Goal: Find specific page/section: Find specific page/section

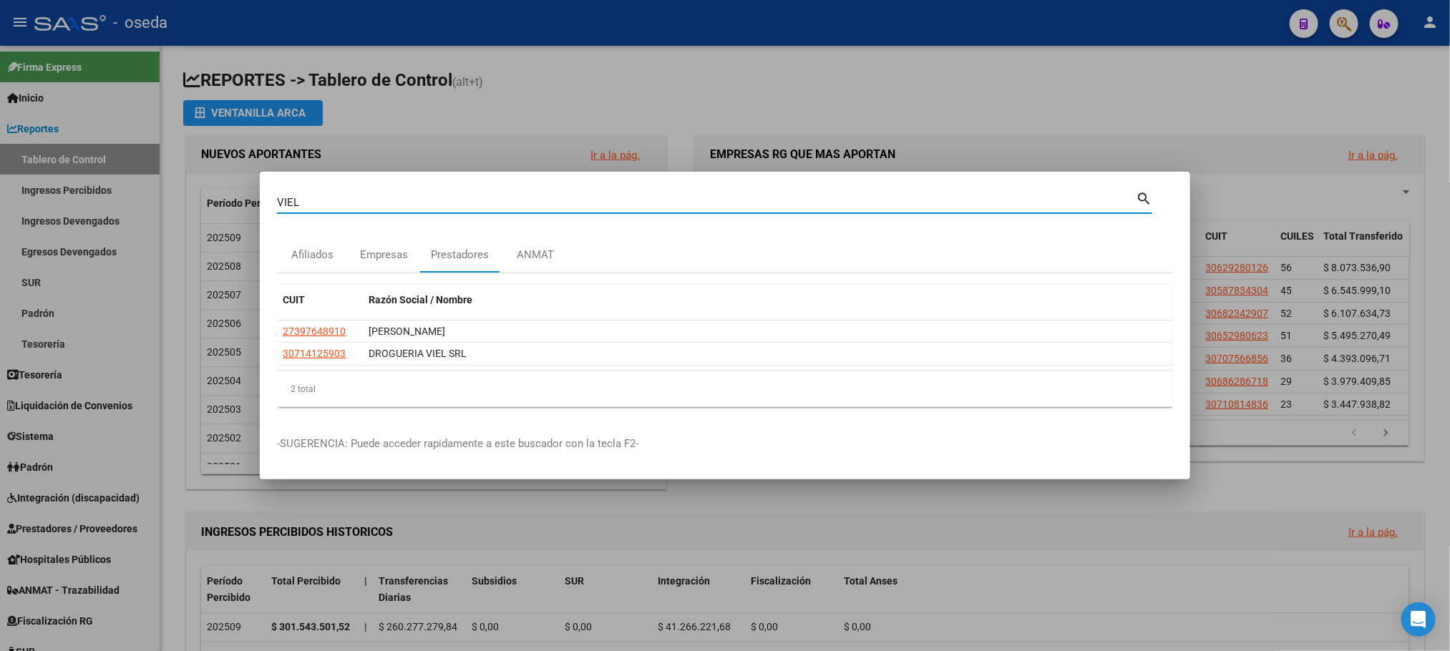
drag, startPoint x: 411, startPoint y: 200, endPoint x: 58, endPoint y: 196, distance: 352.8
click at [62, 194] on div "VIEL Buscar (apellido, dni, cuil, nro traspaso, cuit, obra social) search Afili…" at bounding box center [725, 325] width 1450 height 651
type input "[PERSON_NAME]"
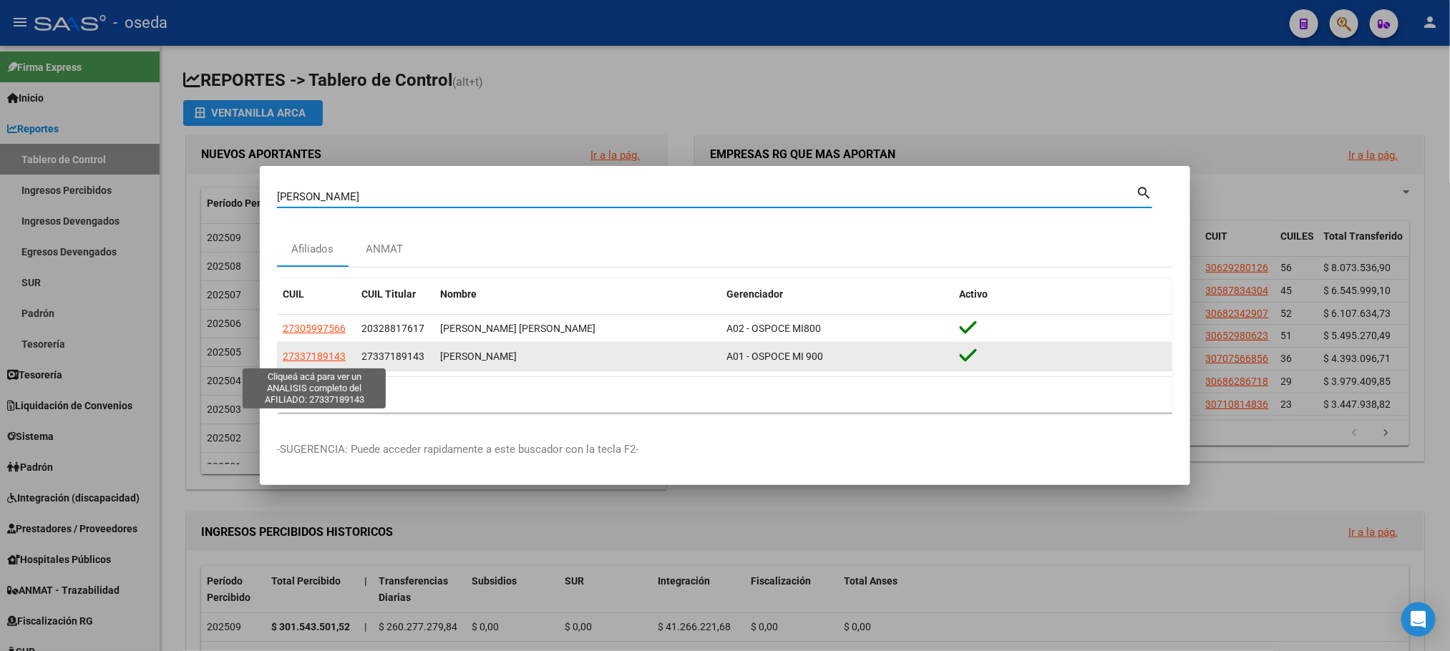
click at [303, 353] on span "27337189143" at bounding box center [314, 356] width 63 height 11
type textarea "27337189143"
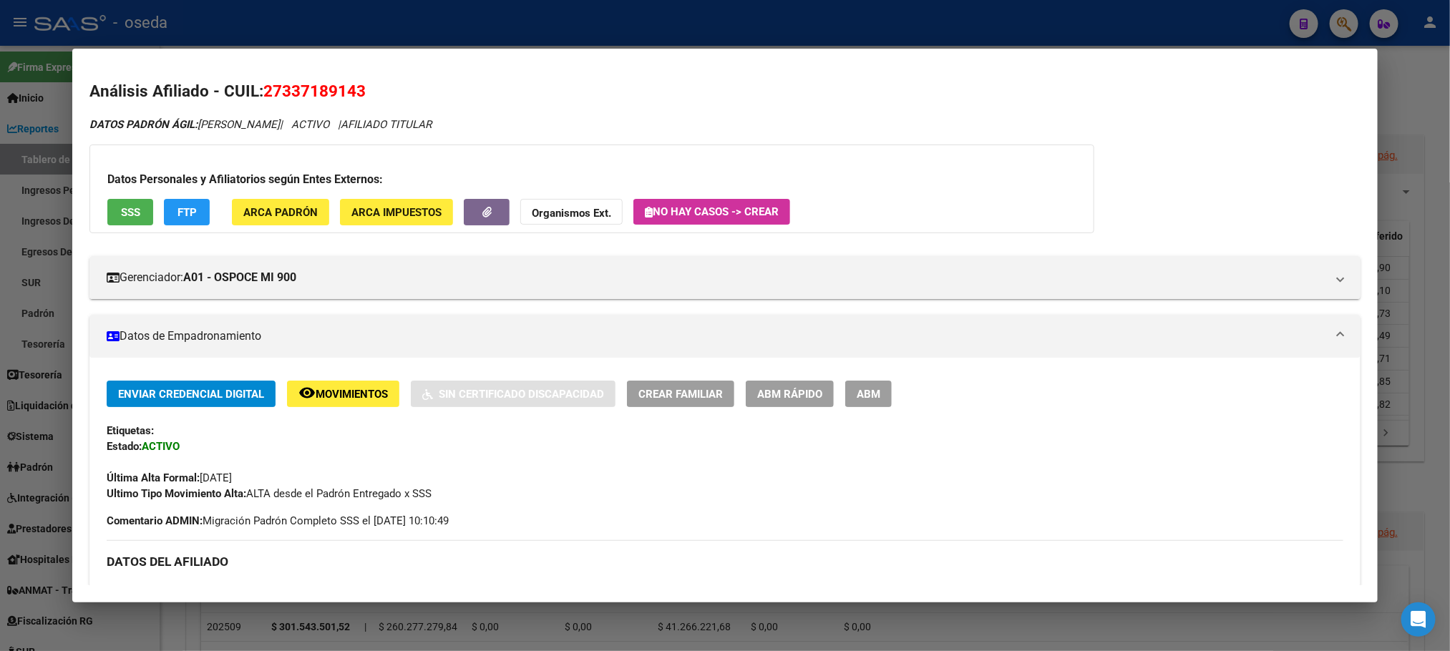
click at [130, 215] on span "SSS" at bounding box center [130, 212] width 19 height 13
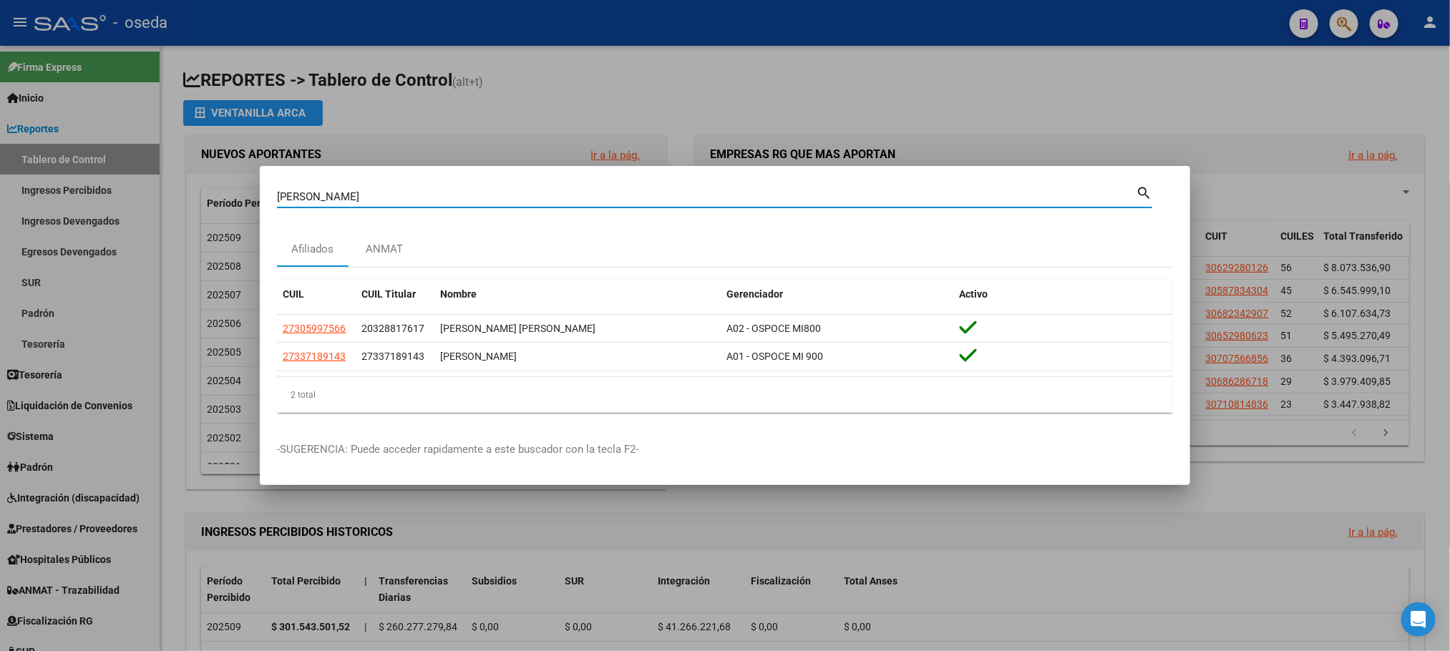
drag, startPoint x: 414, startPoint y: 192, endPoint x: 0, endPoint y: 223, distance: 415.5
click at [0, 223] on div "[PERSON_NAME] Buscar (apellido, dni, cuil, nro traspaso, cuit, obra social) sea…" at bounding box center [725, 325] width 1450 height 651
paste input "20239444629"
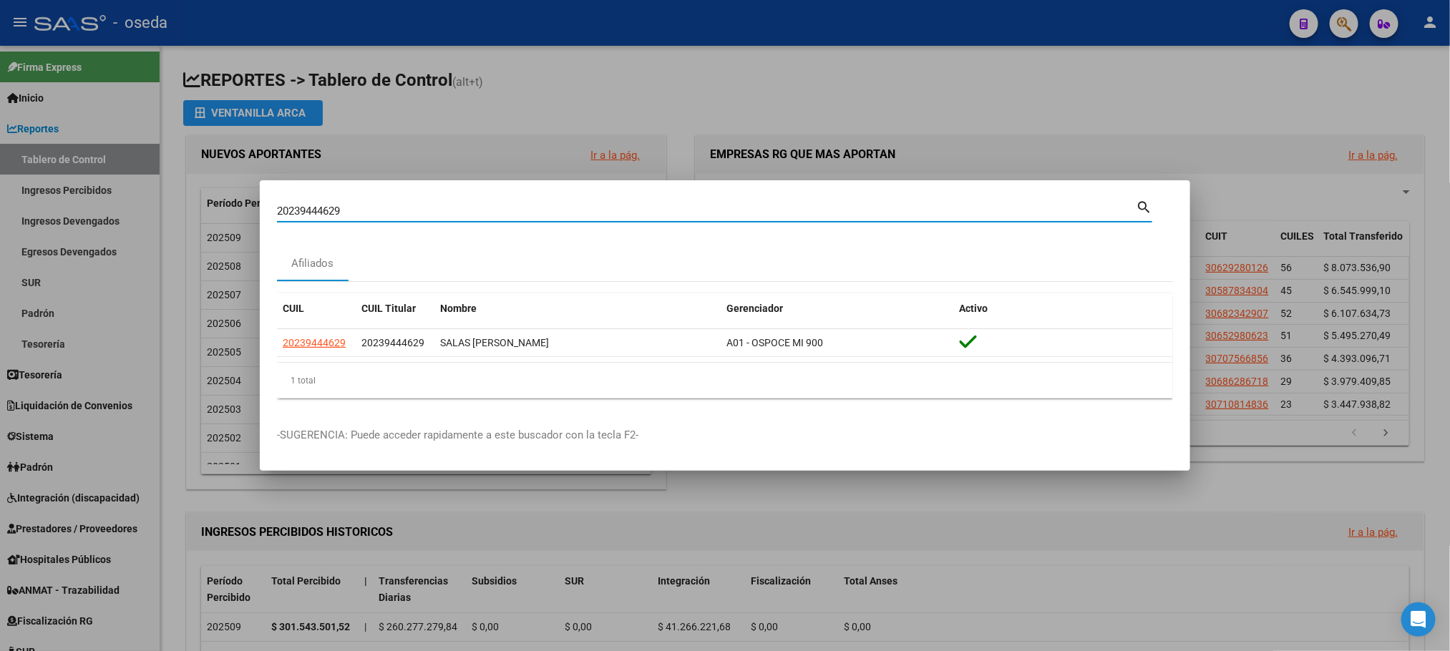
drag, startPoint x: 557, startPoint y: 205, endPoint x: 0, endPoint y: 290, distance: 563.3
click at [0, 290] on div "20239444629 Buscar (apellido, dni, cuil, nro traspaso, cuit, obra social) searc…" at bounding box center [725, 325] width 1450 height 651
paste input "7932587772"
type input "27932587772"
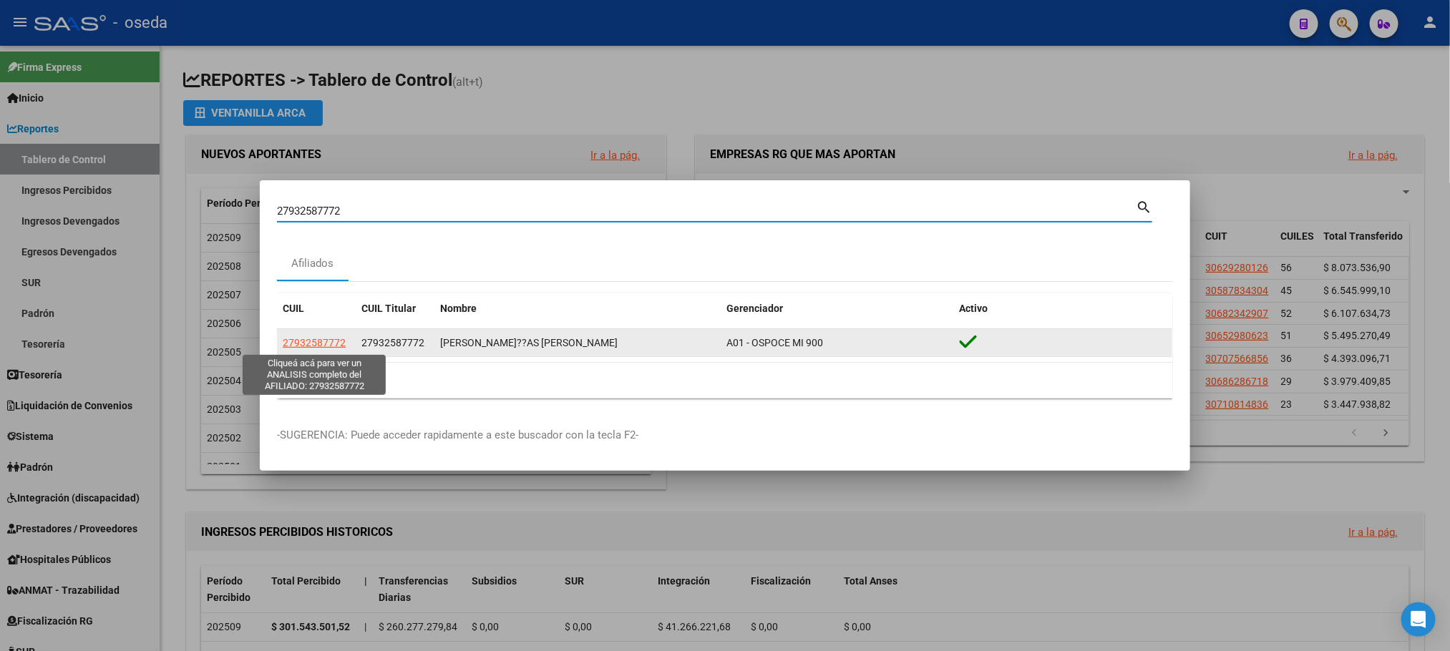
click at [312, 340] on span "27932587772" at bounding box center [314, 342] width 63 height 11
type textarea "27932587772"
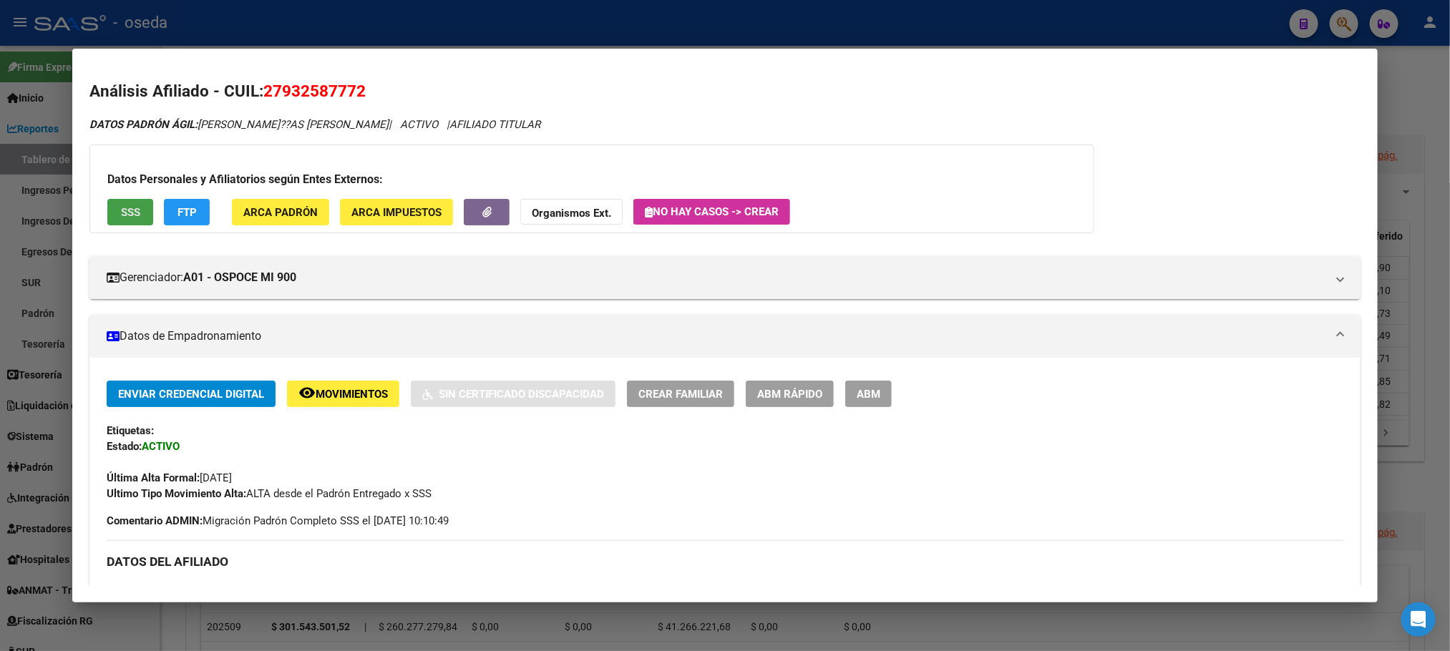
click at [130, 215] on span "SSS" at bounding box center [130, 212] width 19 height 13
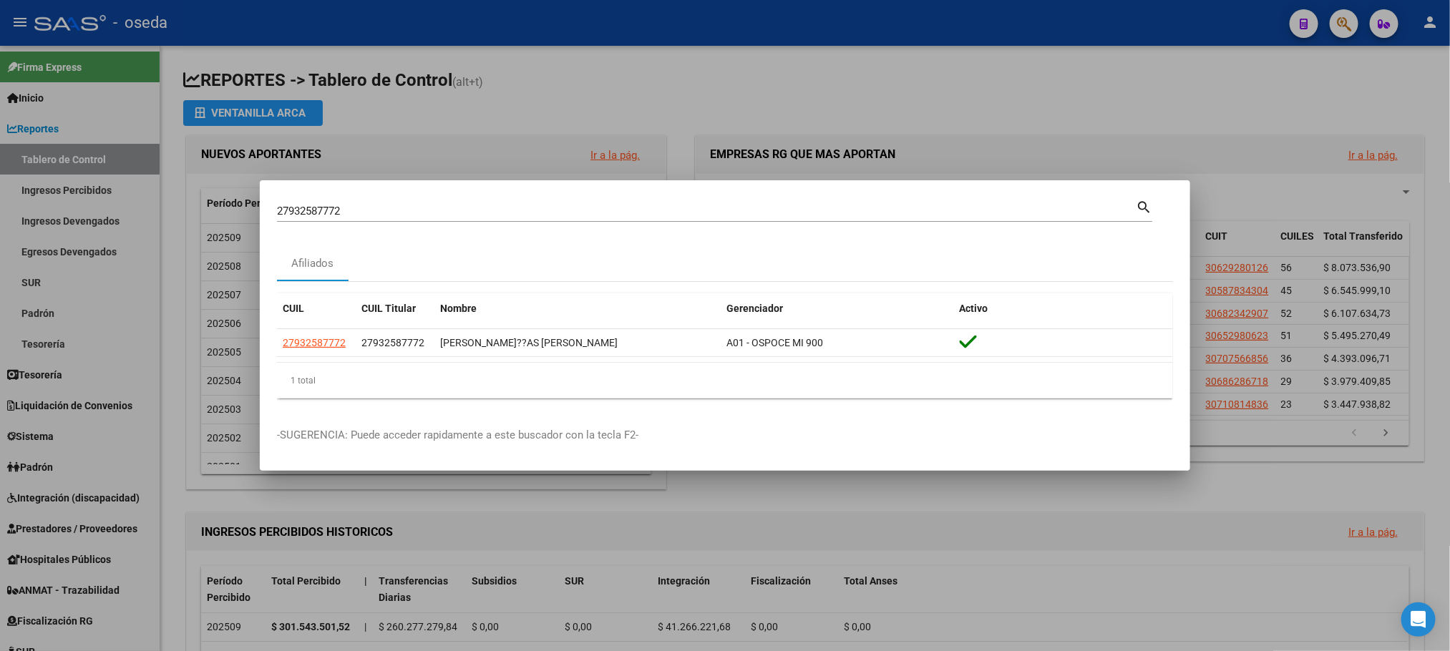
drag, startPoint x: 376, startPoint y: 209, endPoint x: 0, endPoint y: 226, distance: 376.0
click at [0, 224] on div "27932587772 Buscar (apellido, dni, cuil, nro traspaso, cuit, obra social) searc…" at bounding box center [725, 325] width 1450 height 651
type input "WENT"
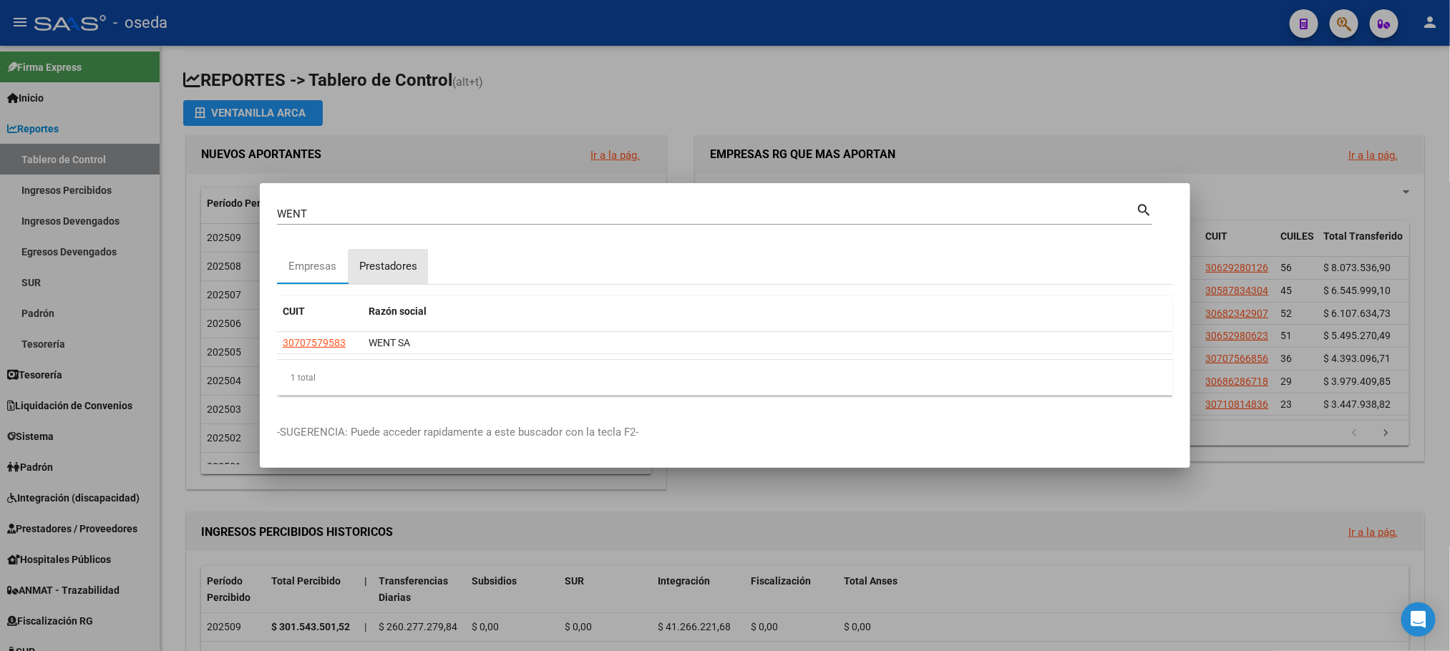
click at [398, 270] on div "Prestadores" at bounding box center [388, 266] width 58 height 16
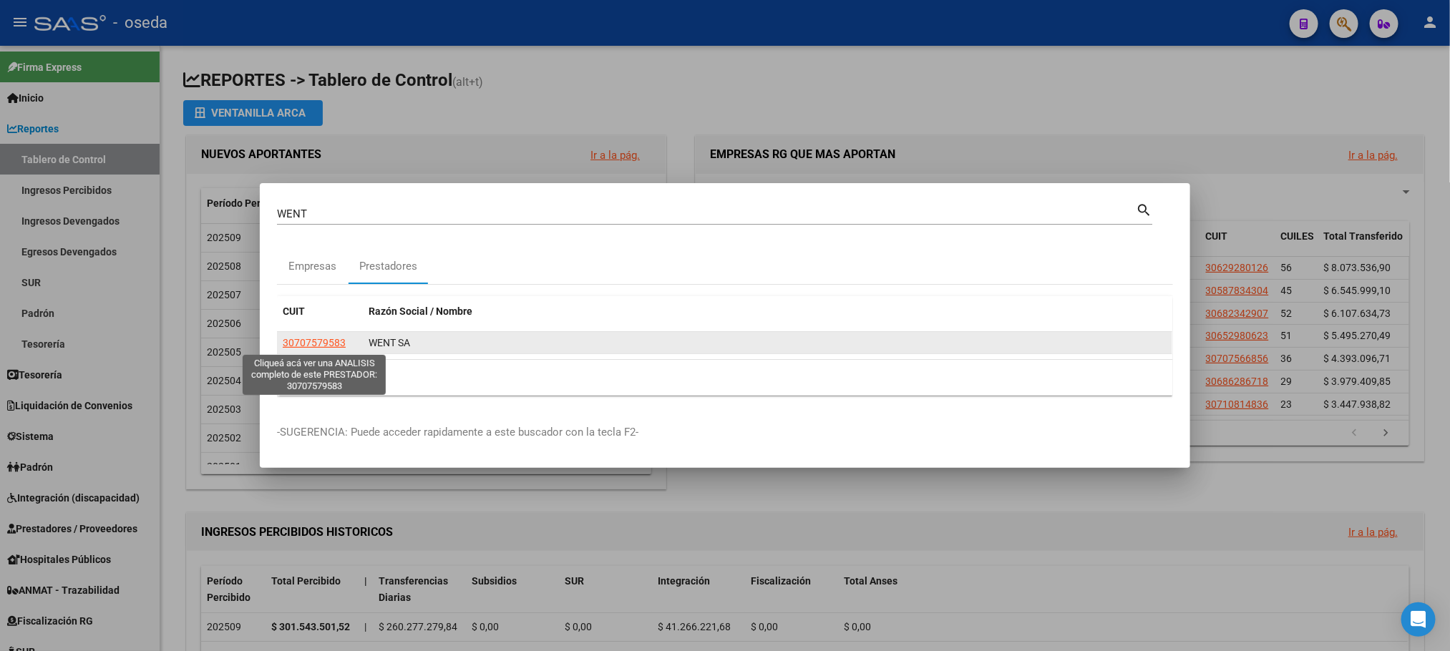
click at [301, 346] on span "30707579583" at bounding box center [314, 342] width 63 height 11
type textarea "30707579583"
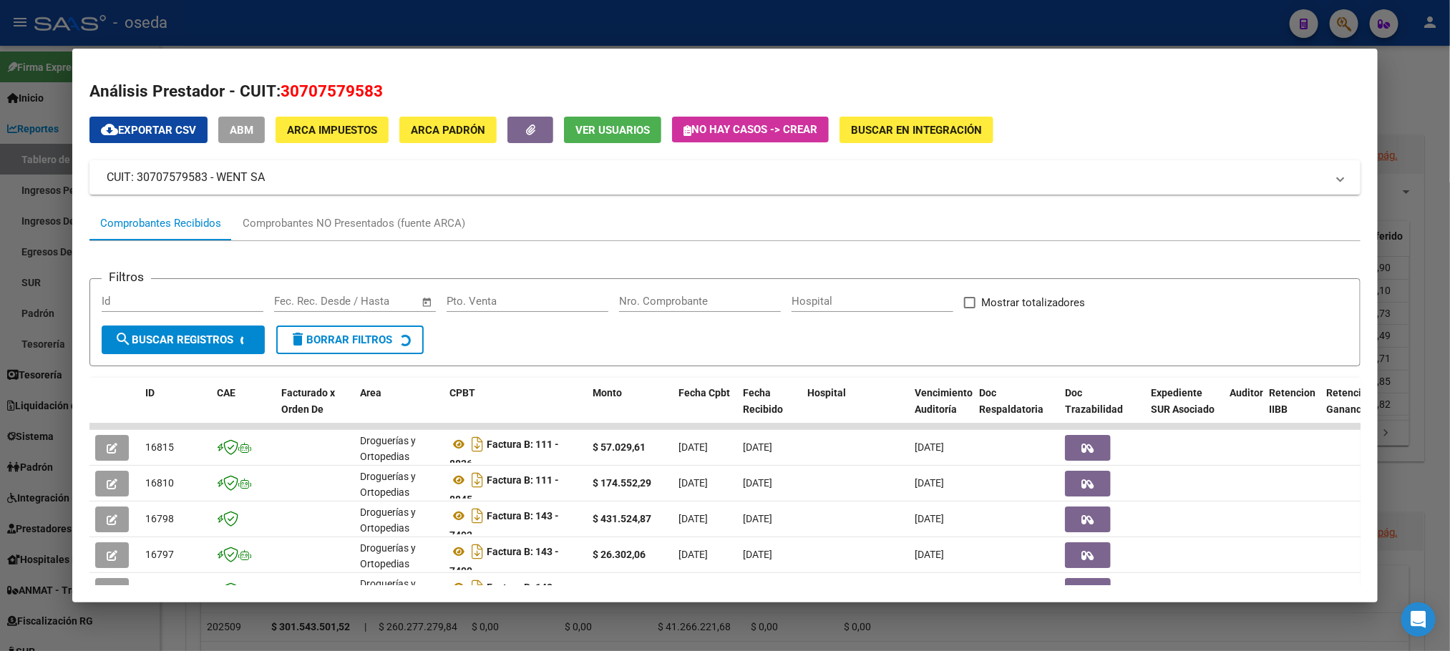
click at [661, 299] on input "Nro. Comprobante" at bounding box center [700, 301] width 162 height 13
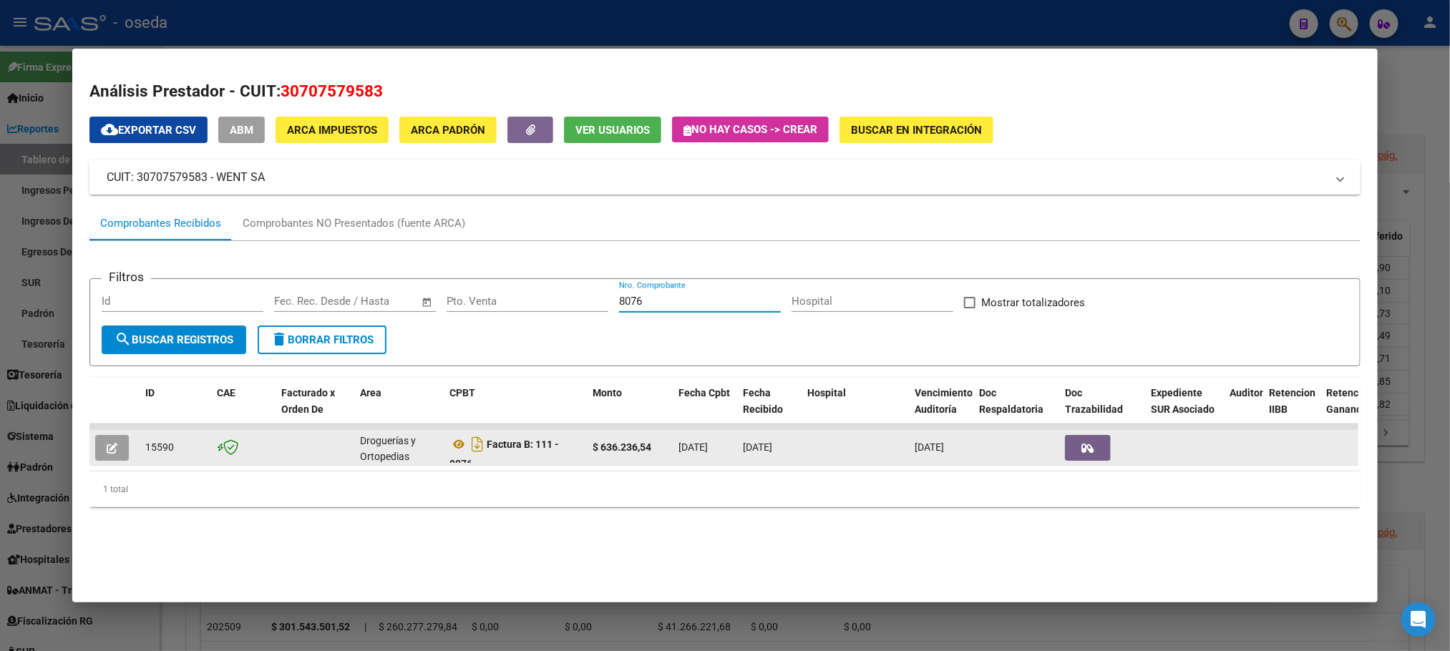
type input "8076"
click at [95, 449] on button "button" at bounding box center [112, 448] width 34 height 26
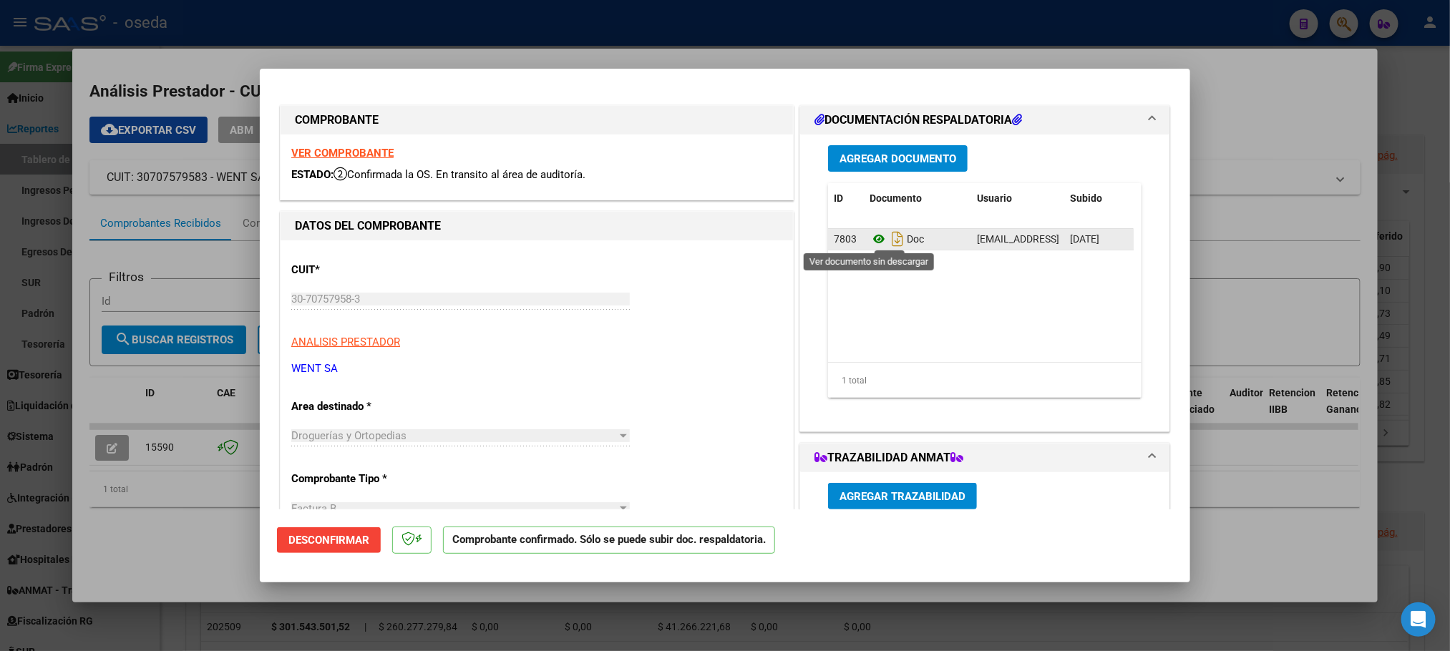
click at [869, 240] on icon at bounding box center [878, 238] width 19 height 17
type input "$ 0,00"
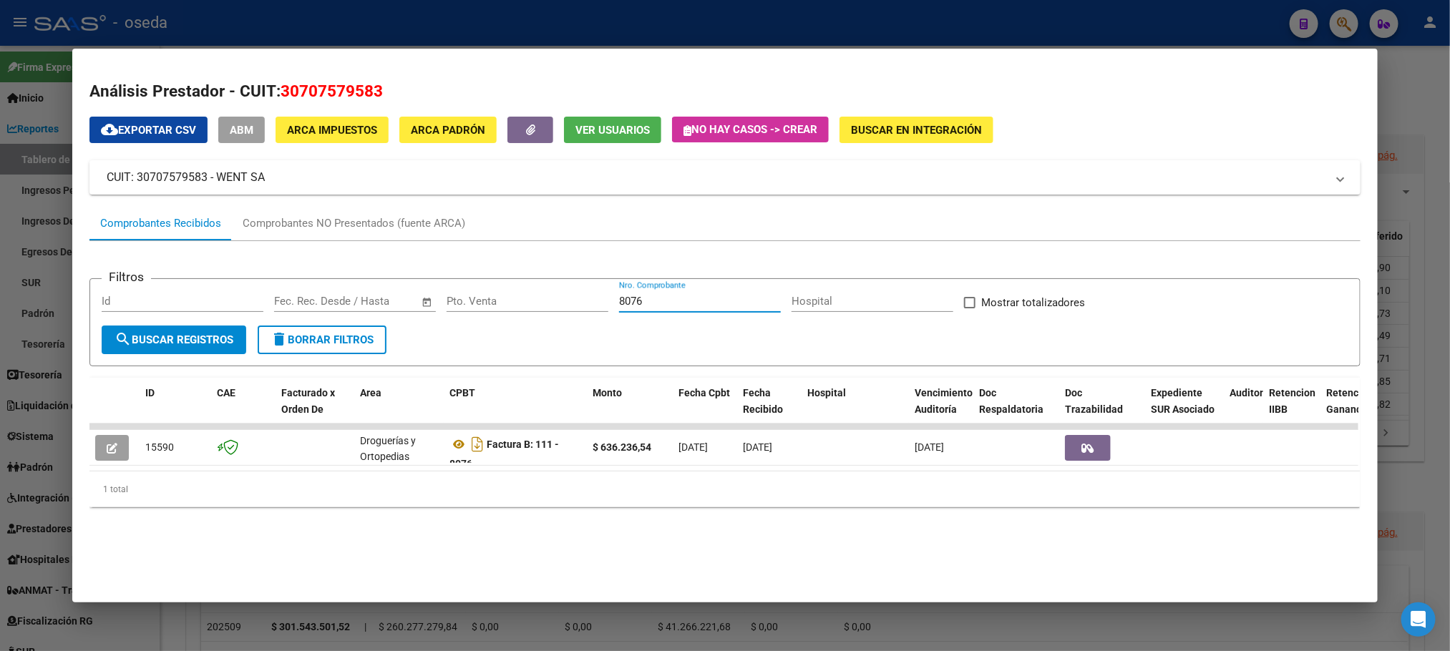
drag, startPoint x: 674, startPoint y: 303, endPoint x: 197, endPoint y: 301, distance: 476.5
click at [197, 301] on div "Filtros Id Fecha inicio – Fecha fin Fec. Rec. Desde / Hasta Pto. Venta 8076 Nro…" at bounding box center [725, 307] width 1246 height 35
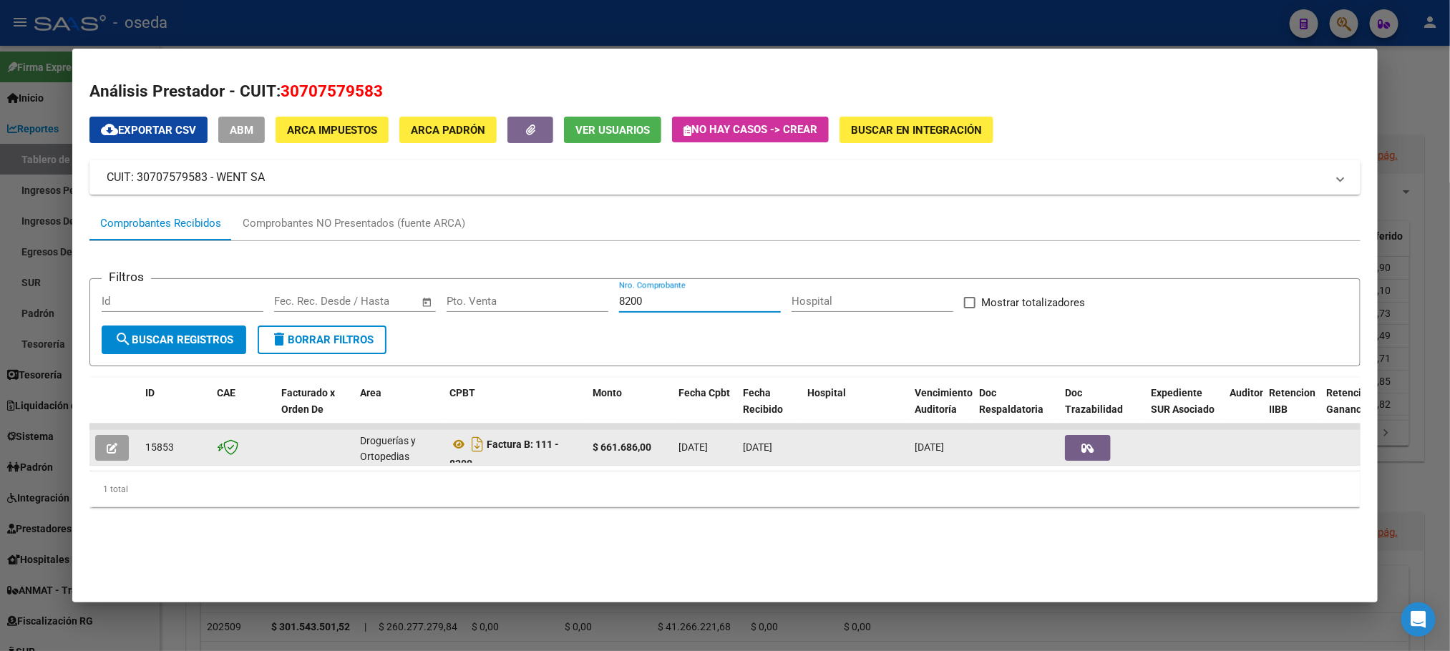
type input "8200"
click at [107, 445] on icon "button" at bounding box center [112, 448] width 11 height 11
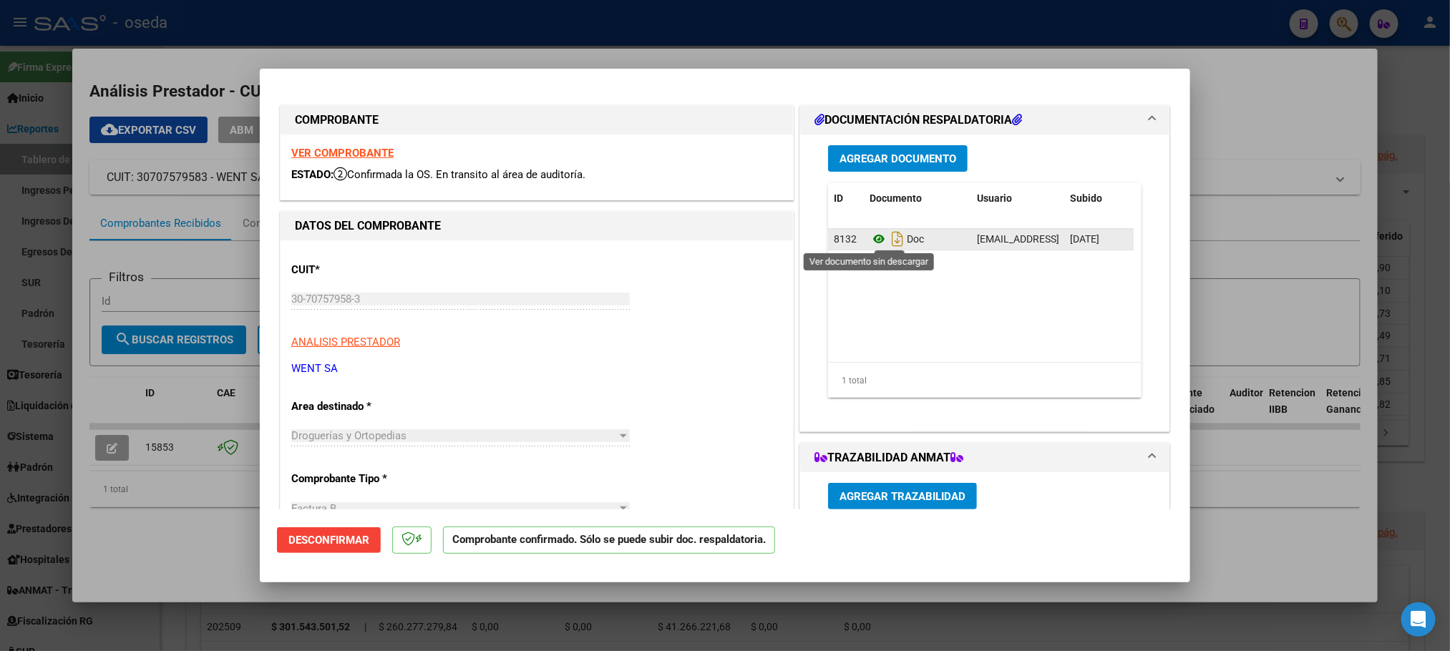
click at [870, 237] on icon at bounding box center [878, 238] width 19 height 17
type input "$ 0,00"
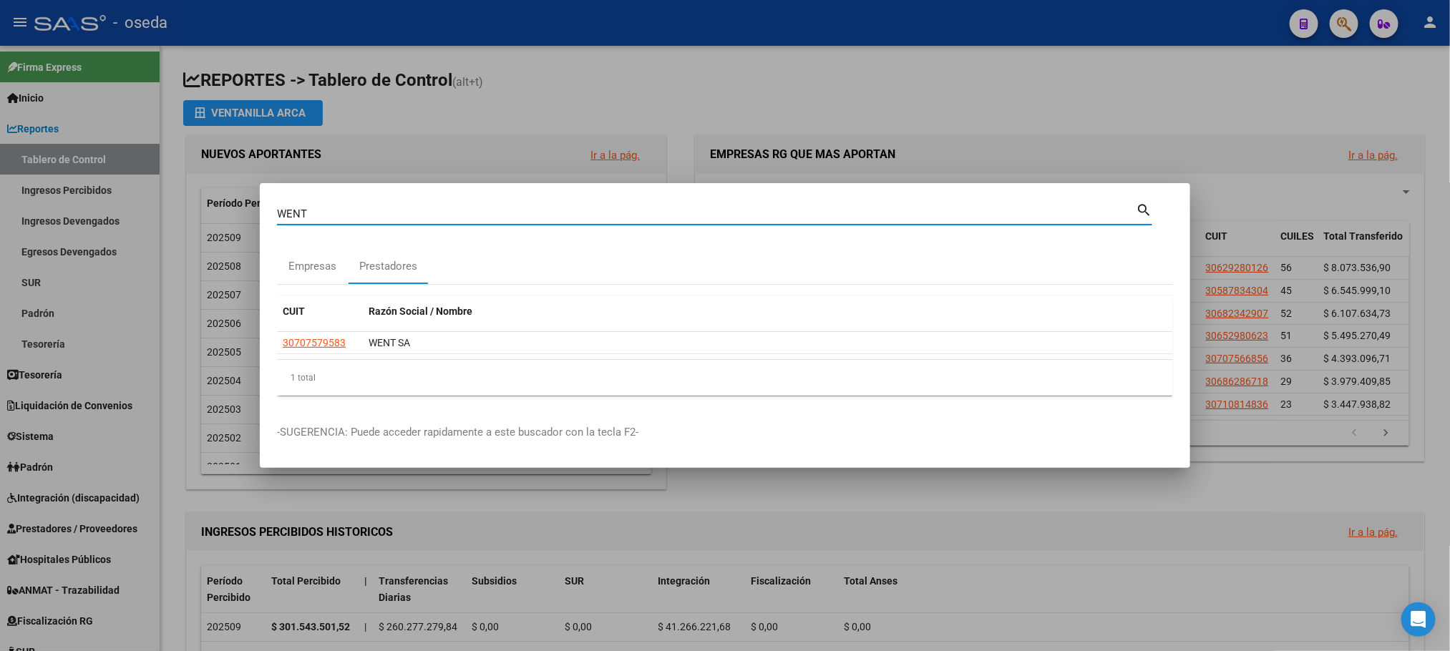
drag, startPoint x: 314, startPoint y: 219, endPoint x: 39, endPoint y: 221, distance: 274.8
click at [39, 221] on div "WENT Buscar (apellido, dni, cuil, nro traspaso, cuit, obra social) search Empre…" at bounding box center [725, 325] width 1450 height 651
paste input "20223027505"
type input "20223027505"
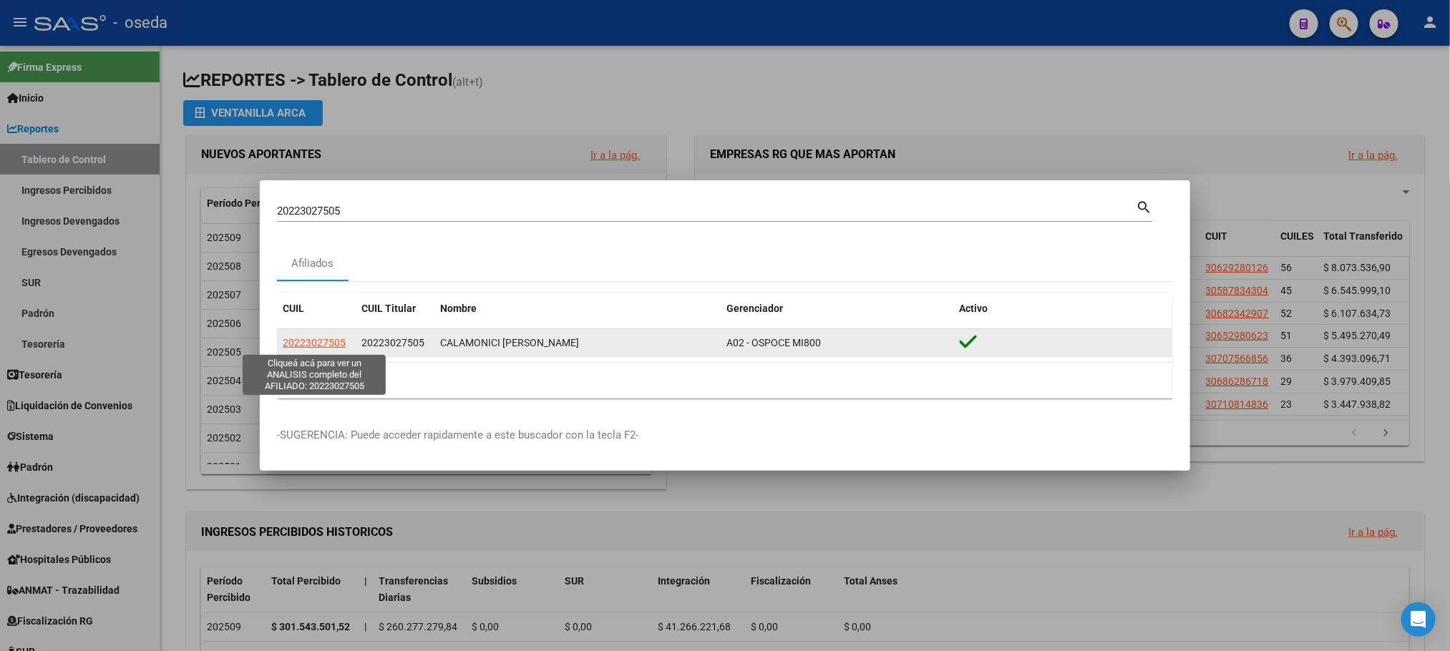
click at [327, 346] on span "20223027505" at bounding box center [314, 342] width 63 height 11
type textarea "20223027505"
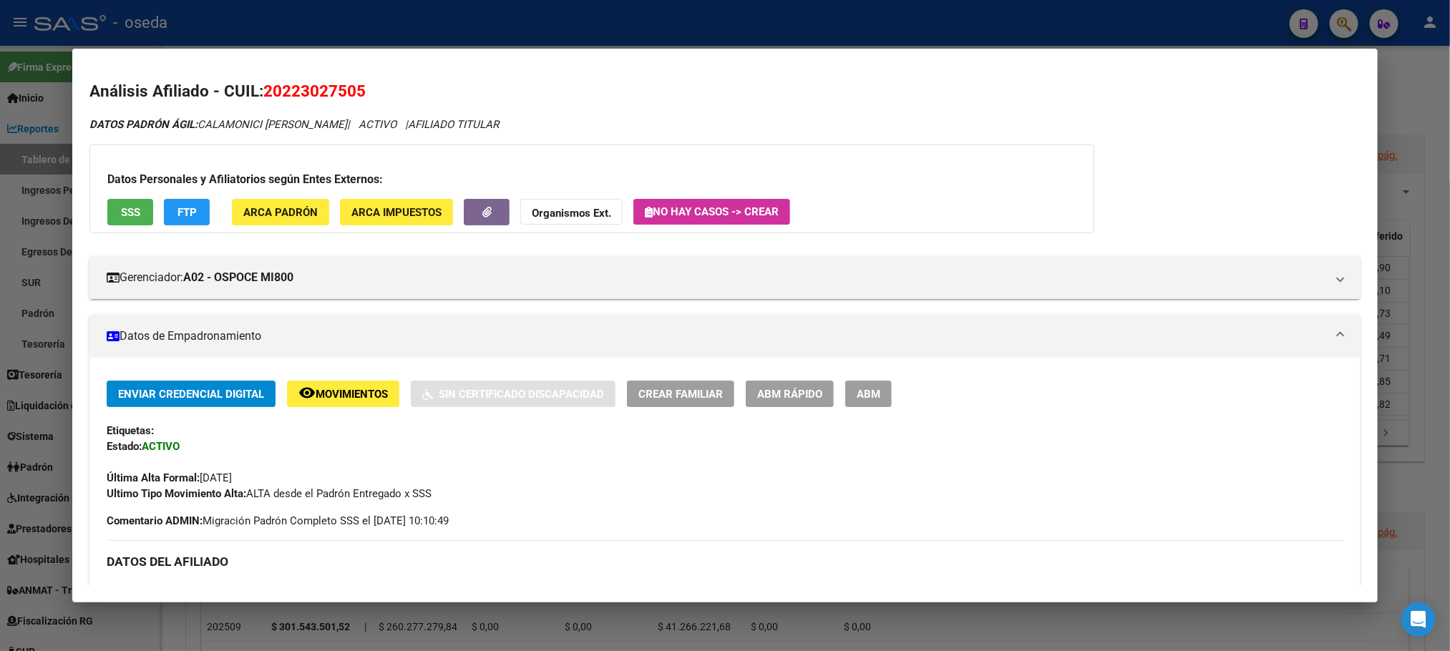
click at [138, 213] on button "SSS" at bounding box center [130, 212] width 46 height 26
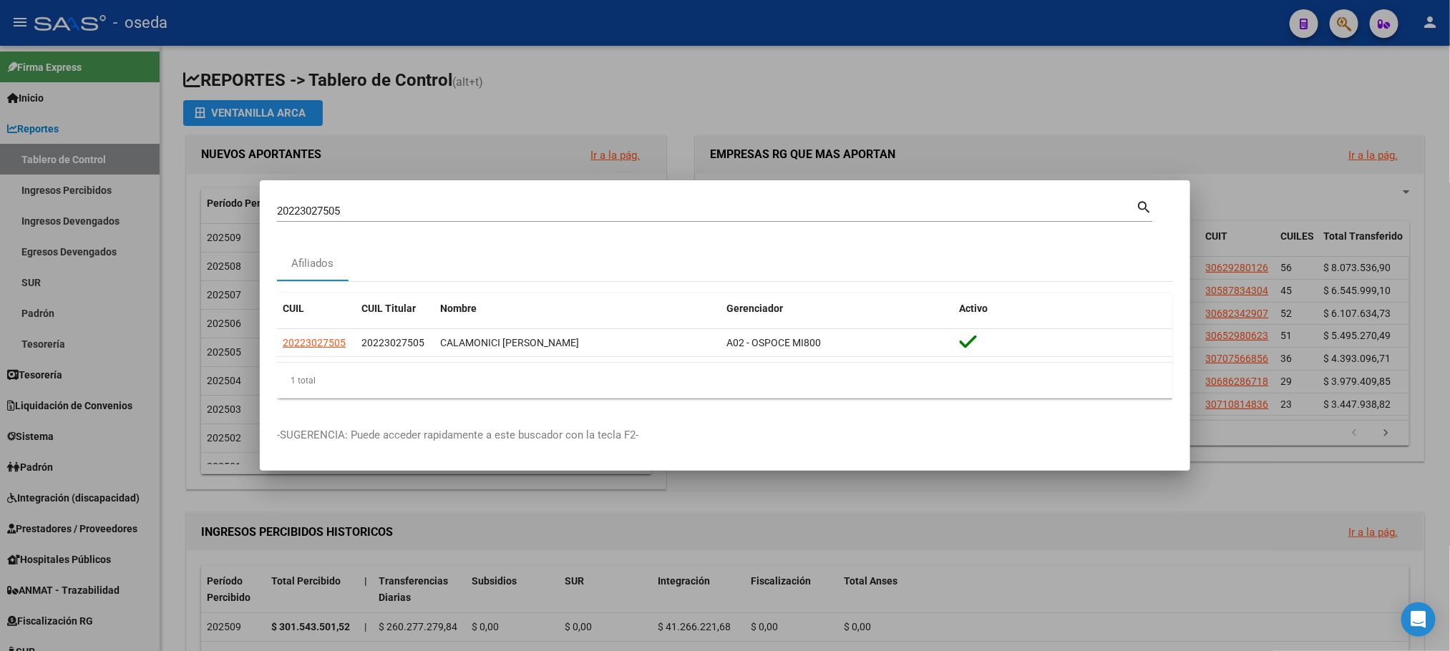
drag, startPoint x: 393, startPoint y: 211, endPoint x: 0, endPoint y: 250, distance: 394.7
click at [0, 250] on div "20223027505 Buscar (apellido, dni, cuil, nro traspaso, cuit, obra social) searc…" at bounding box center [725, 325] width 1450 height 651
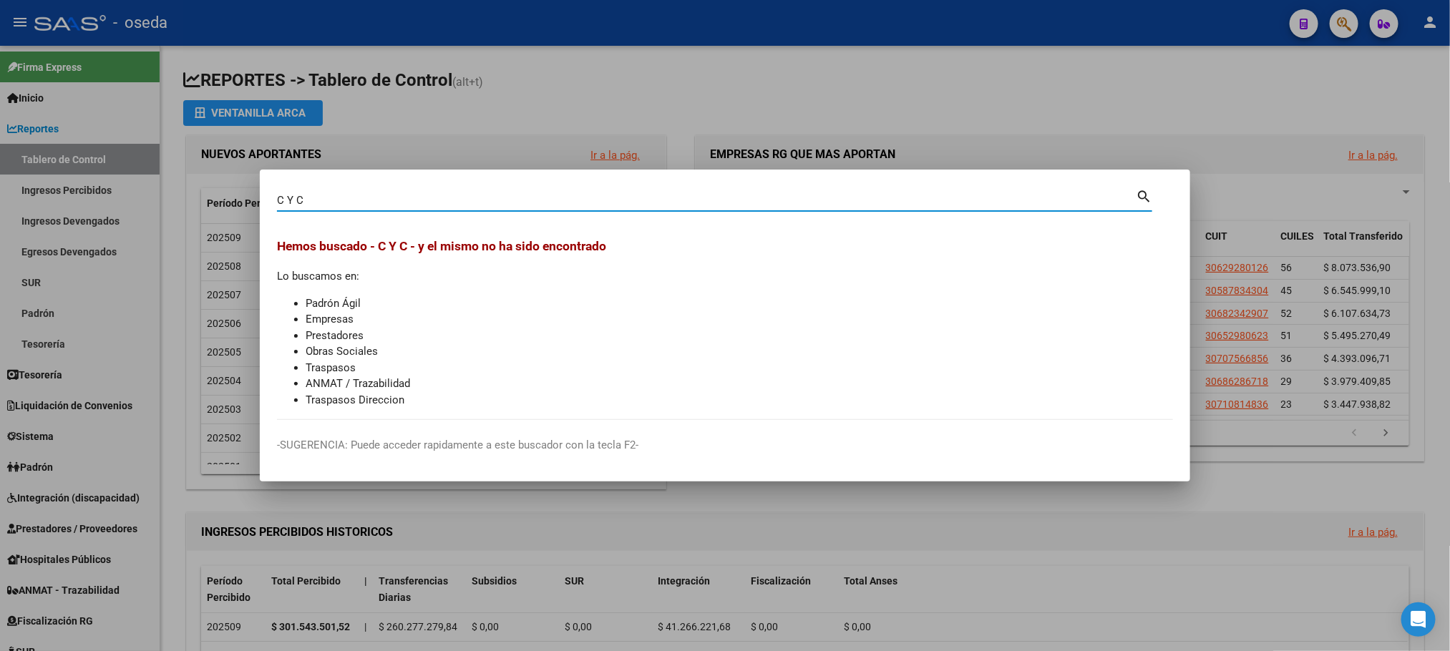
click at [290, 202] on input "C Y C" at bounding box center [706, 200] width 859 height 13
type input "C & C"
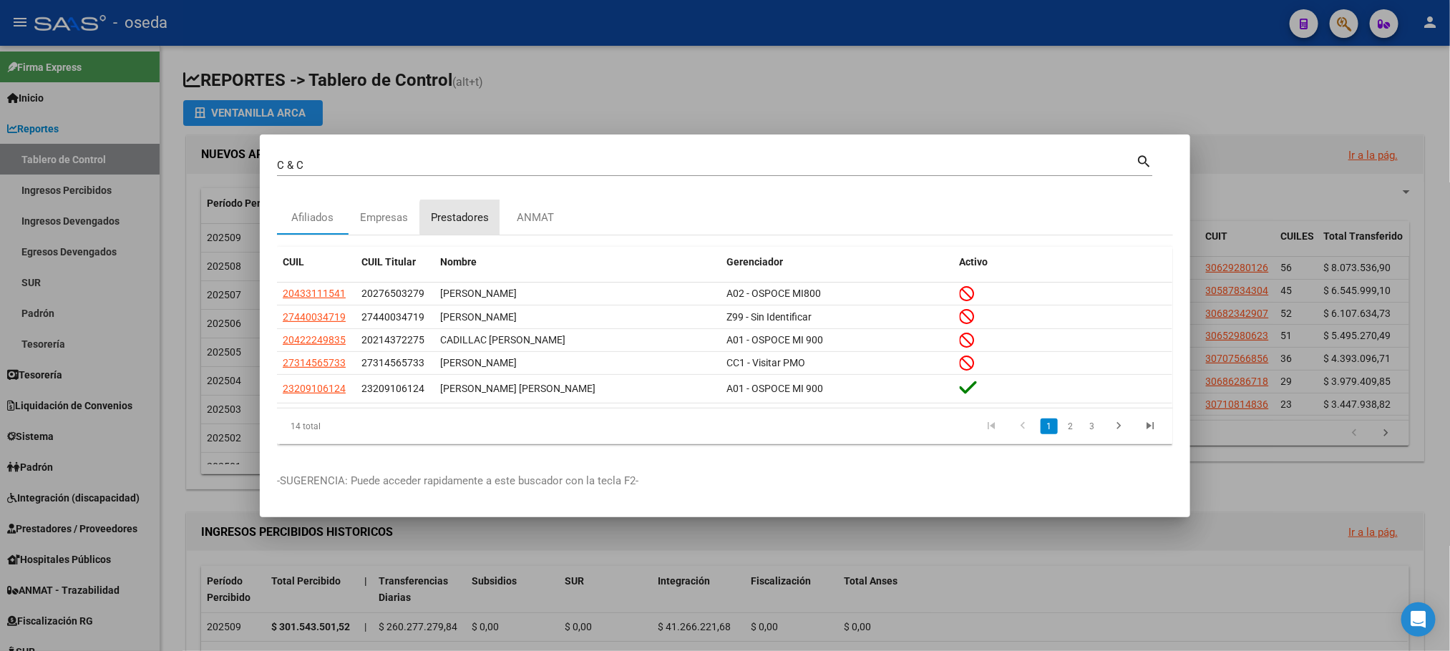
click at [462, 218] on div "Prestadores" at bounding box center [460, 218] width 58 height 16
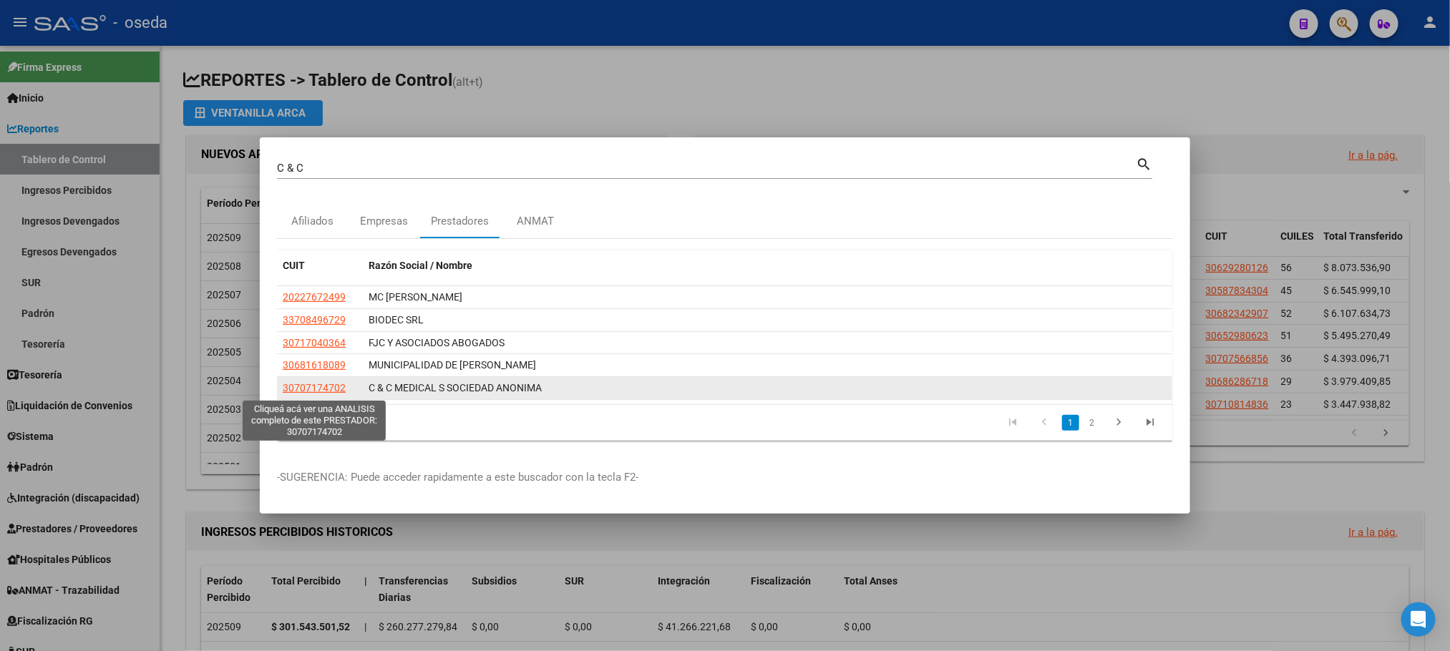
click at [335, 389] on span "30707174702" at bounding box center [314, 387] width 63 height 11
type textarea "30707174702"
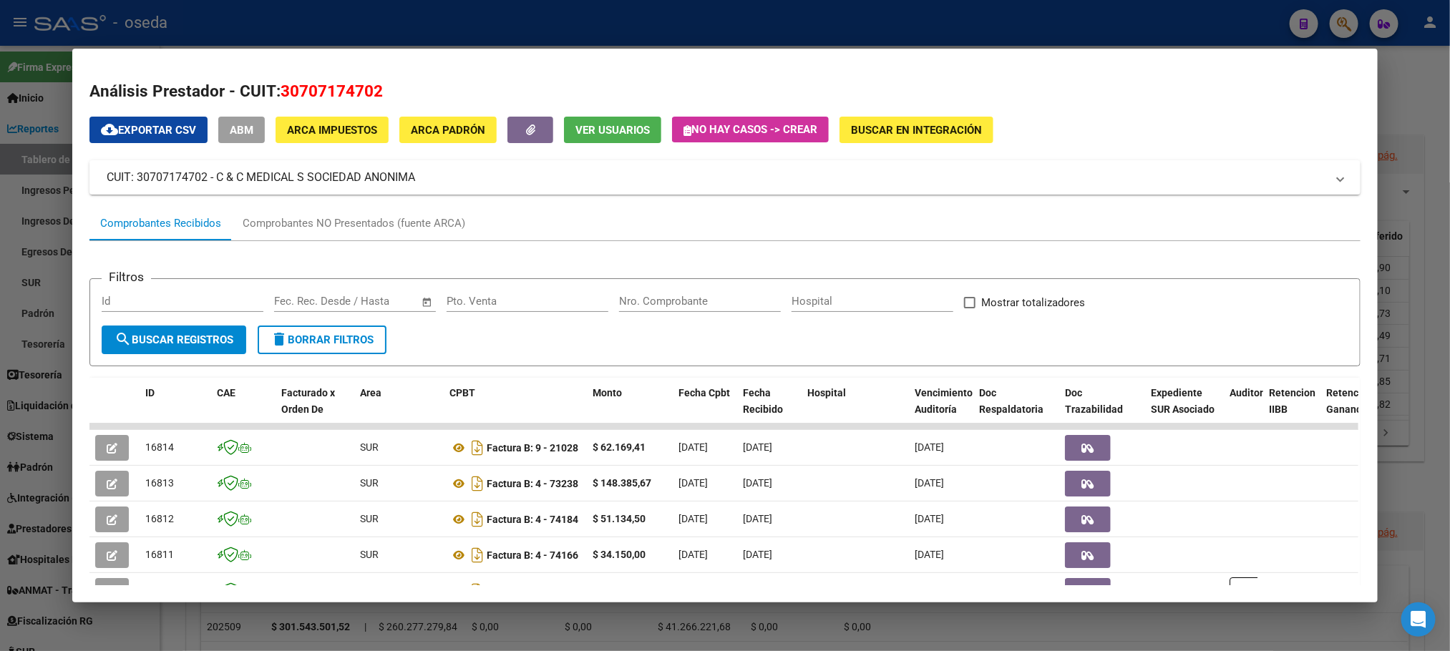
click at [660, 303] on input "Nro. Comprobante" at bounding box center [700, 301] width 162 height 13
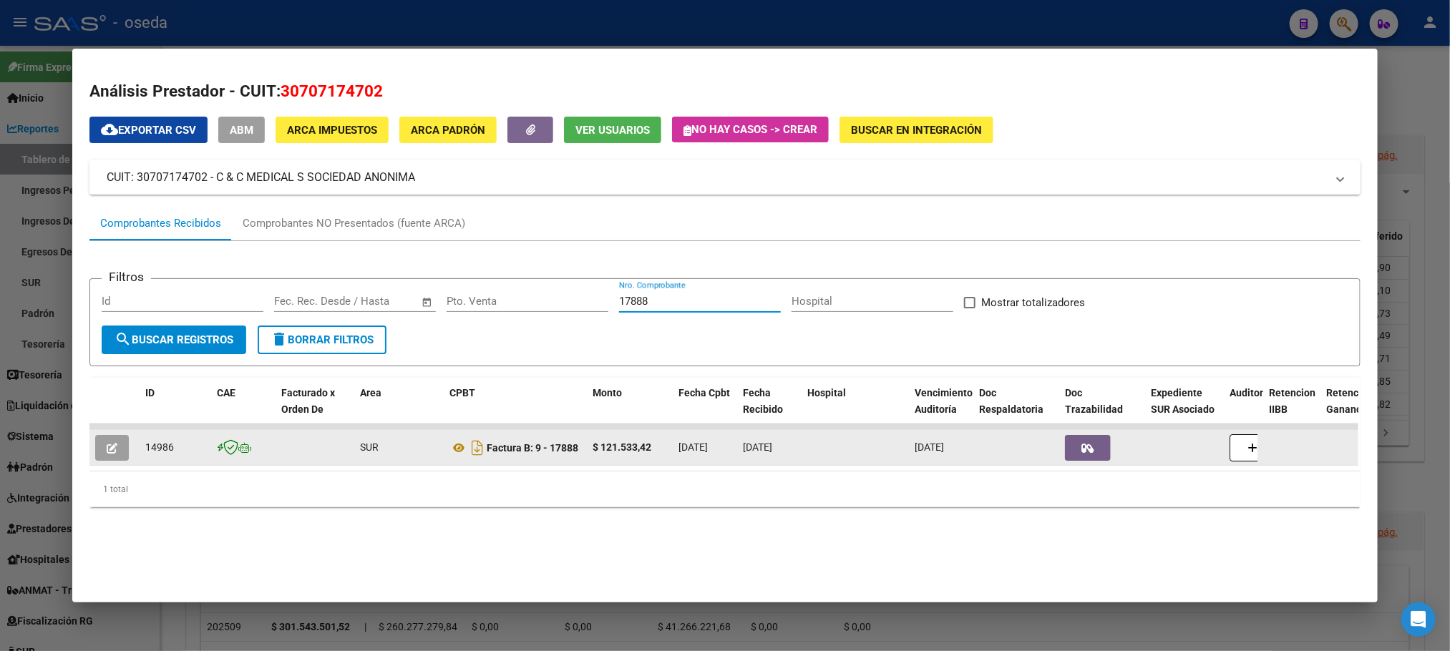
type input "17888"
click at [107, 441] on span "button" at bounding box center [112, 447] width 11 height 13
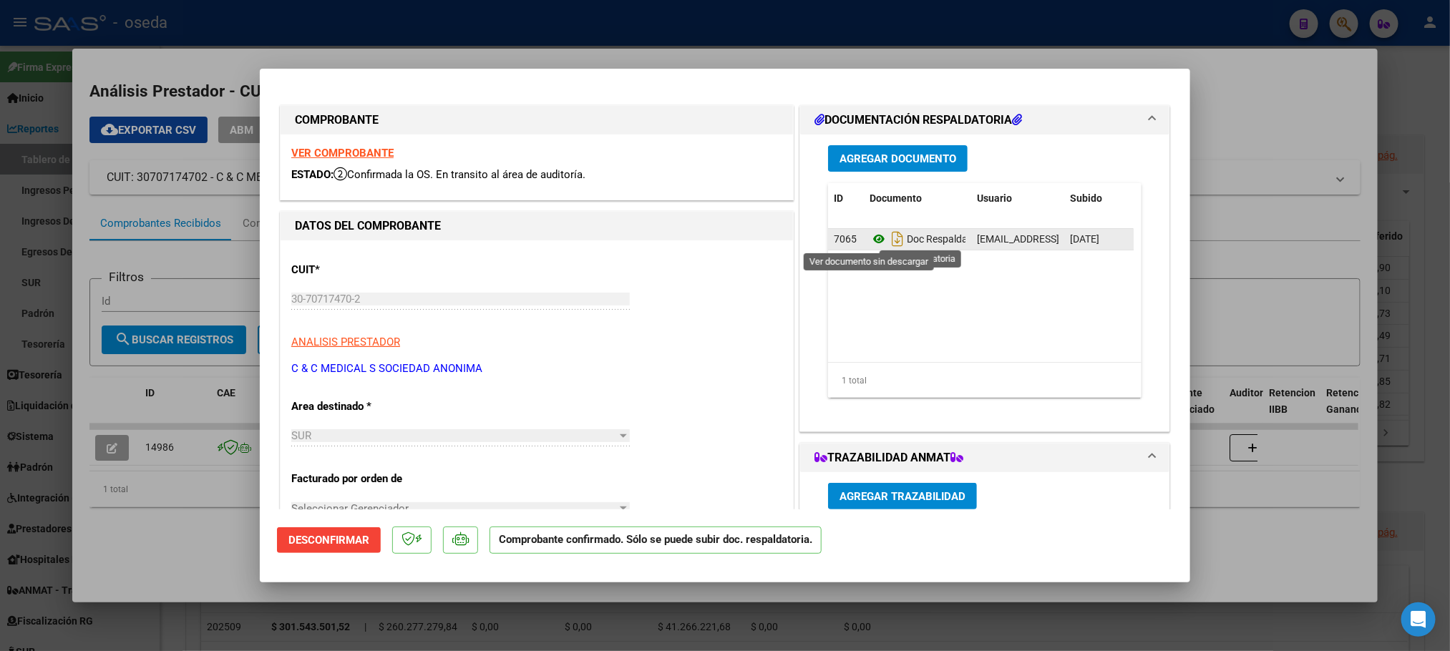
click at [869, 236] on icon at bounding box center [878, 238] width 19 height 17
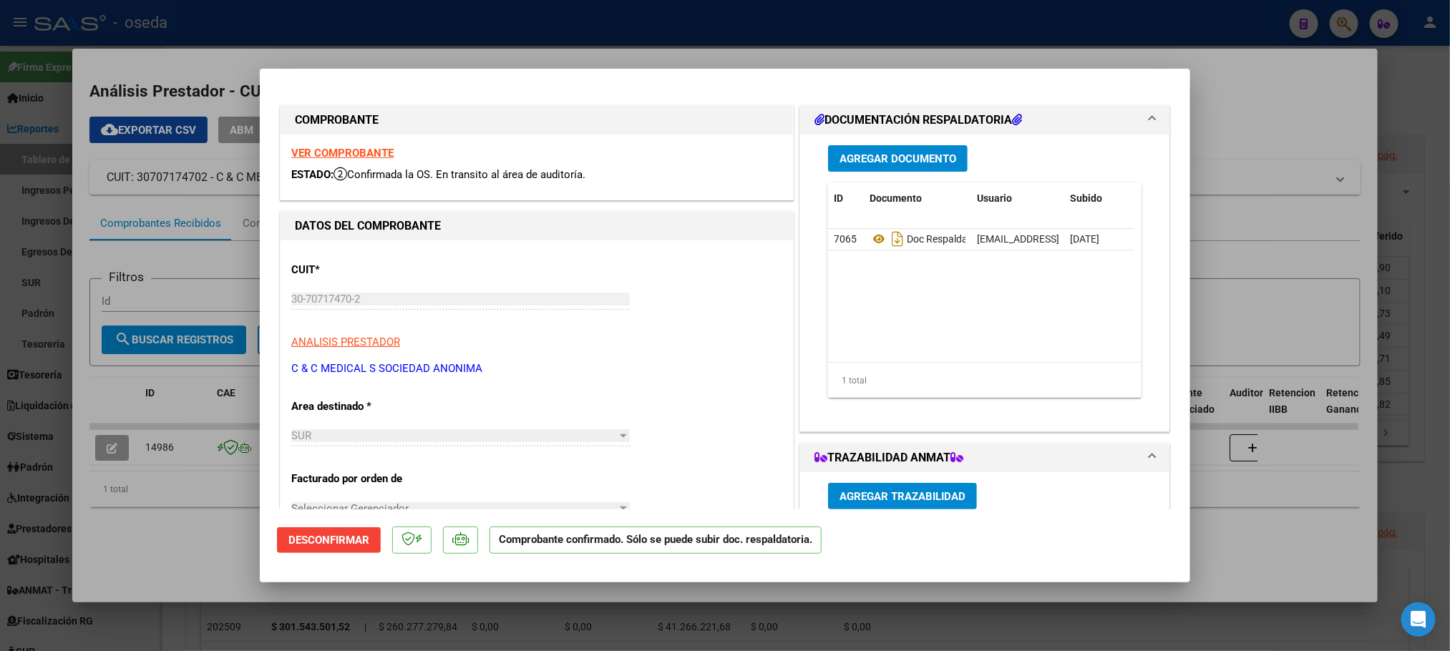
type input "$ 0,00"
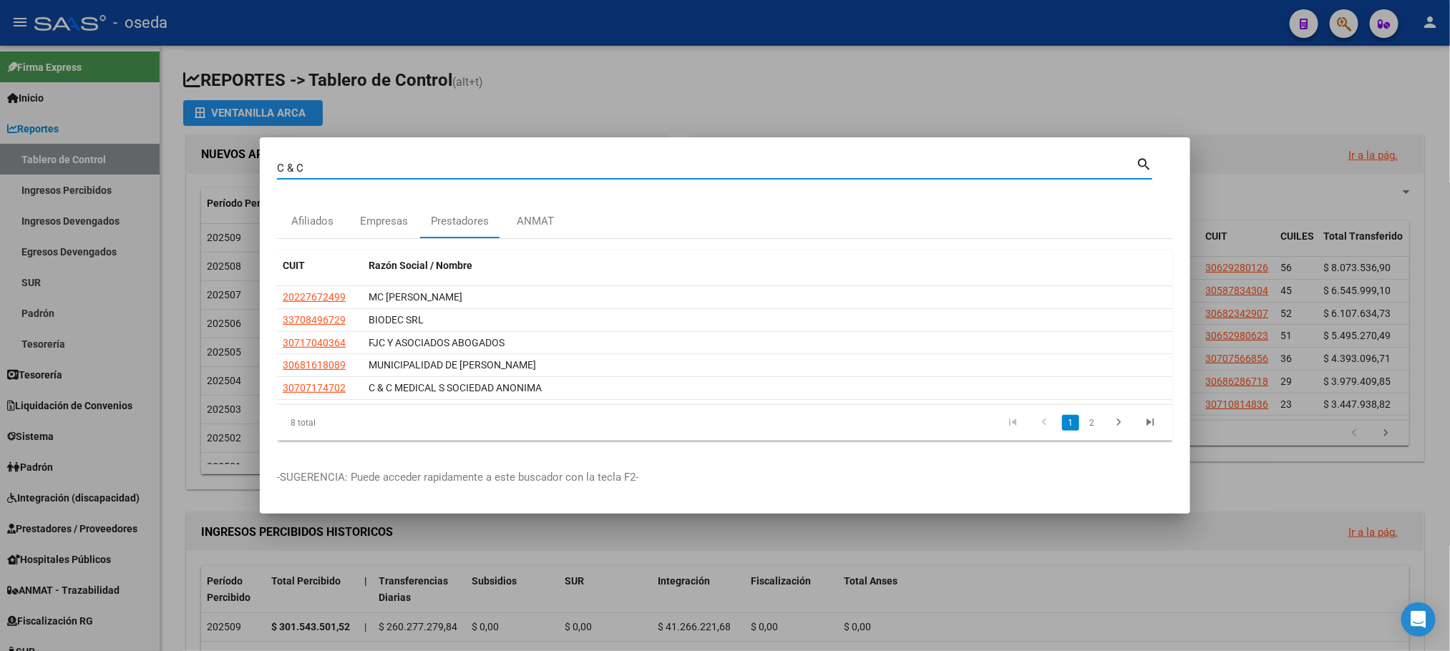
drag, startPoint x: 782, startPoint y: 165, endPoint x: 0, endPoint y: 335, distance: 800.2
click at [94, 245] on div "C & C Buscar (apellido, dni, cuil, nro traspaso, cuit, obra social) search Afil…" at bounding box center [725, 325] width 1450 height 651
type input "27206633"
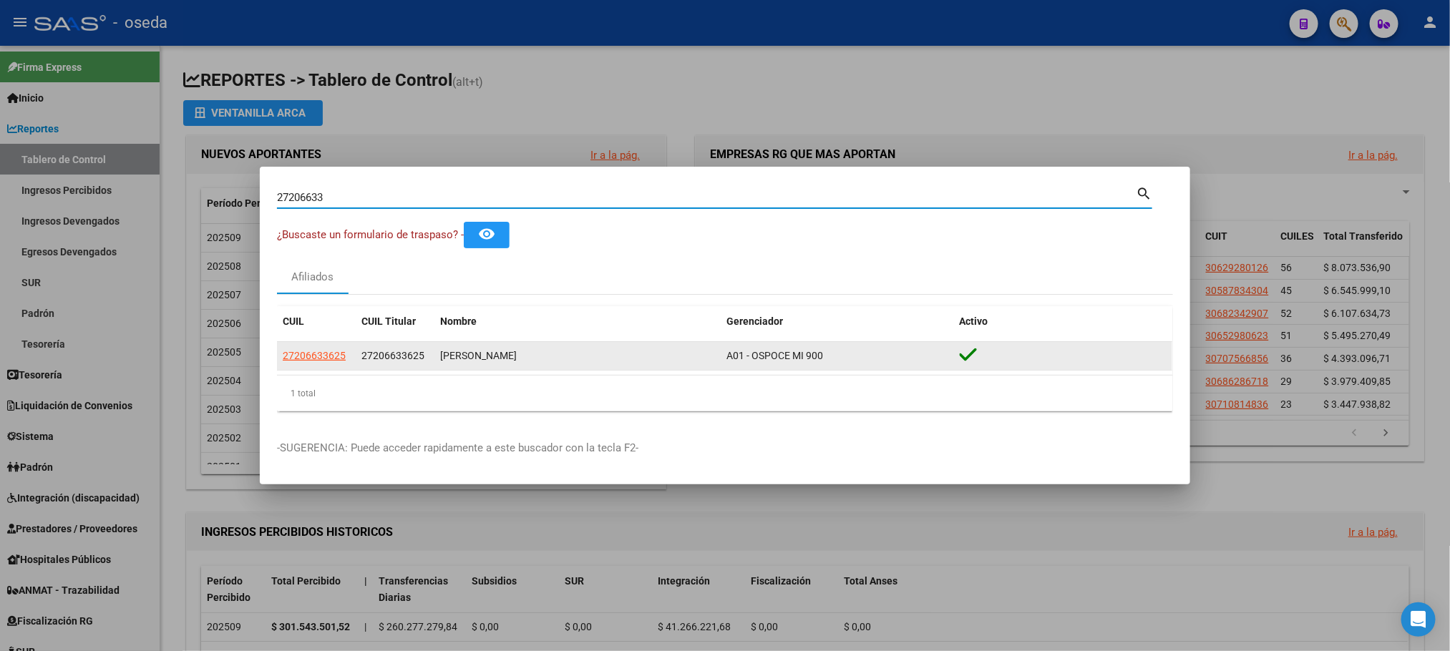
click at [408, 355] on span "27206633625" at bounding box center [392, 355] width 63 height 11
copy span "27206633625"
click at [340, 365] on datatable-body-cell "27206633625" at bounding box center [316, 356] width 79 height 28
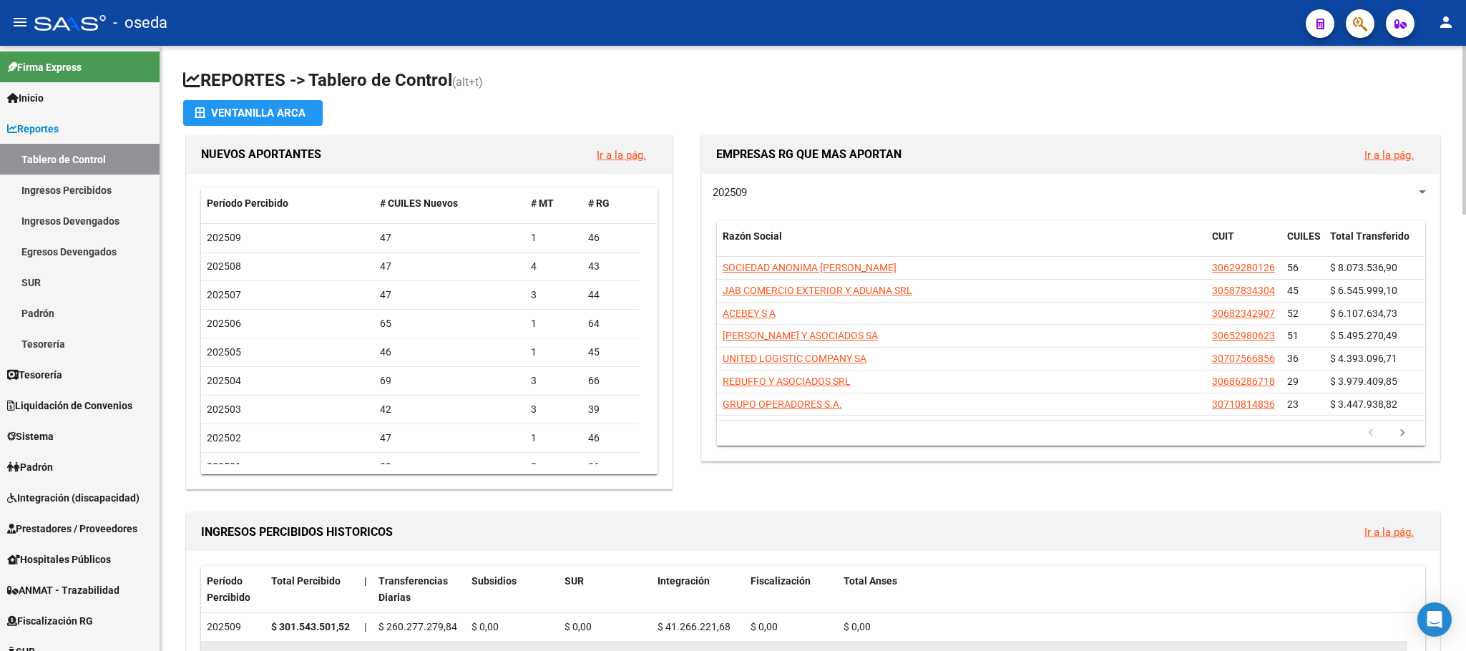
drag, startPoint x: 351, startPoint y: 622, endPoint x: 346, endPoint y: 643, distance: 20.5
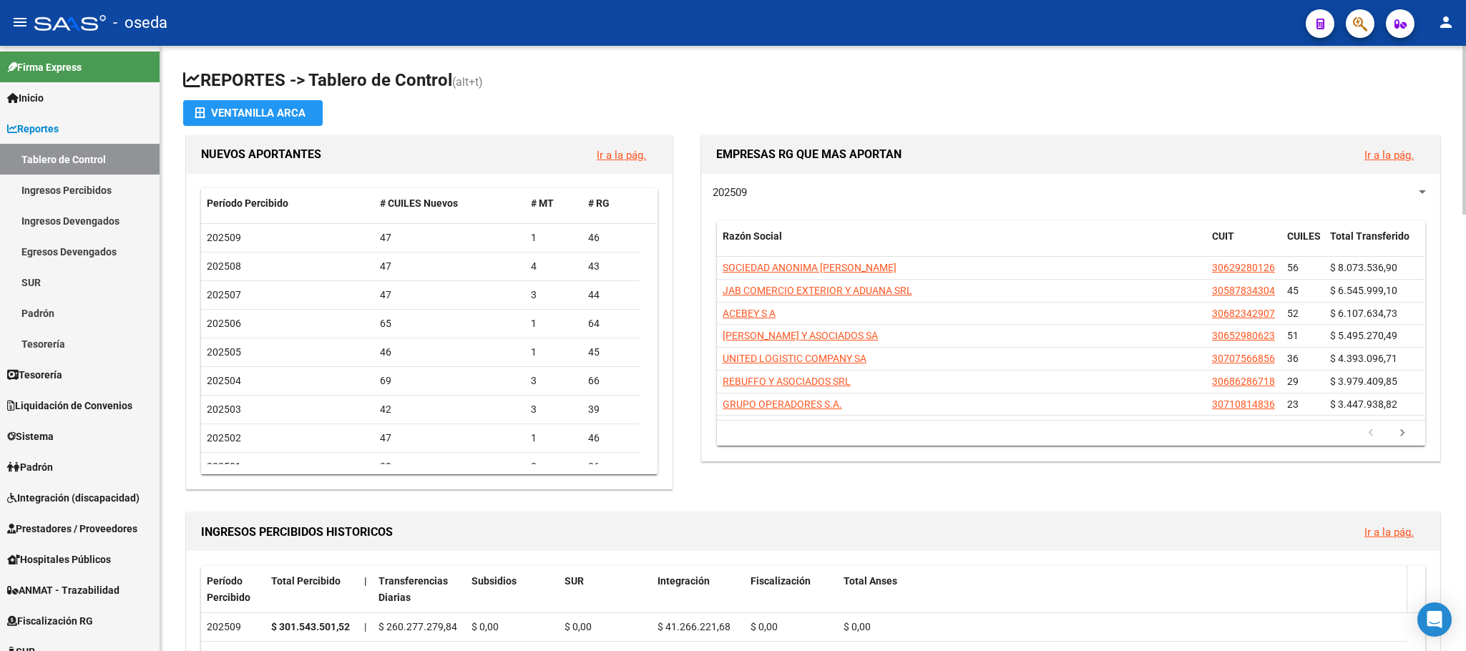
click at [919, 574] on div "Total Anses" at bounding box center [1123, 581] width 558 height 16
click at [99, 498] on span "Integración (discapacidad)" at bounding box center [73, 498] width 132 height 16
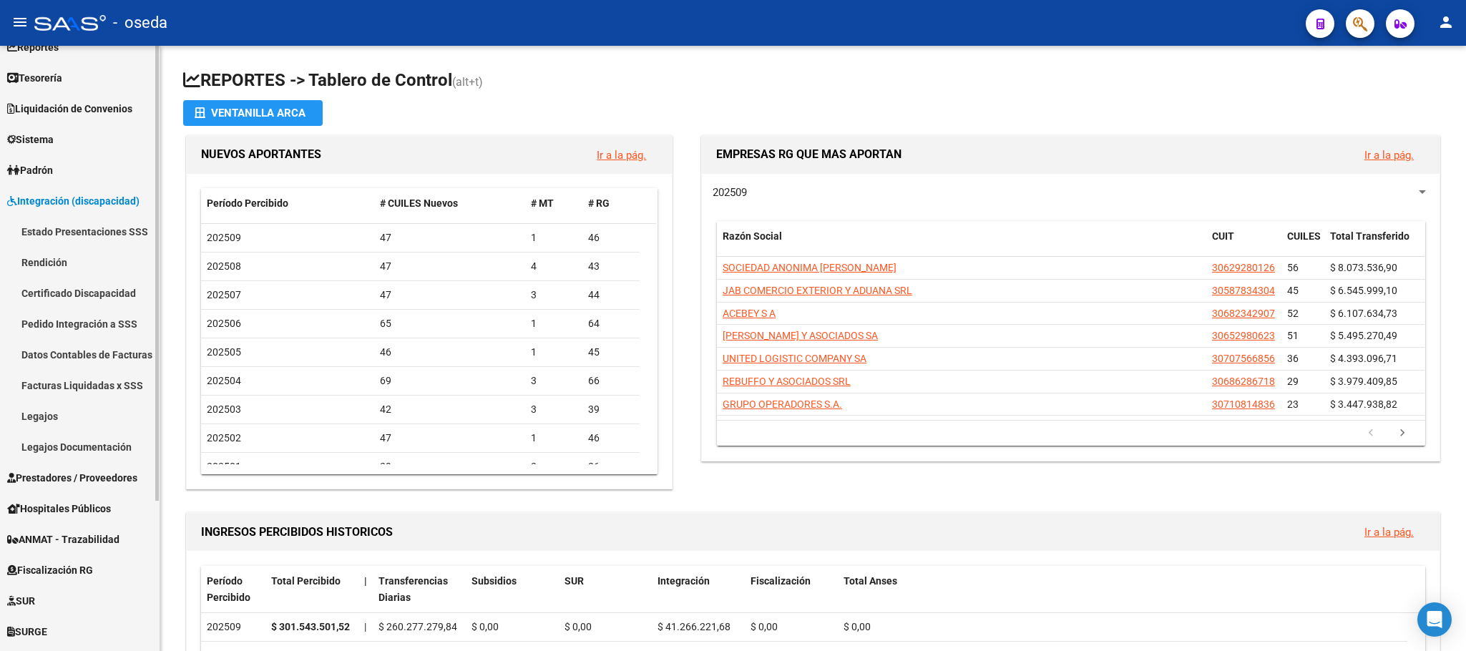
scroll to position [200, 0]
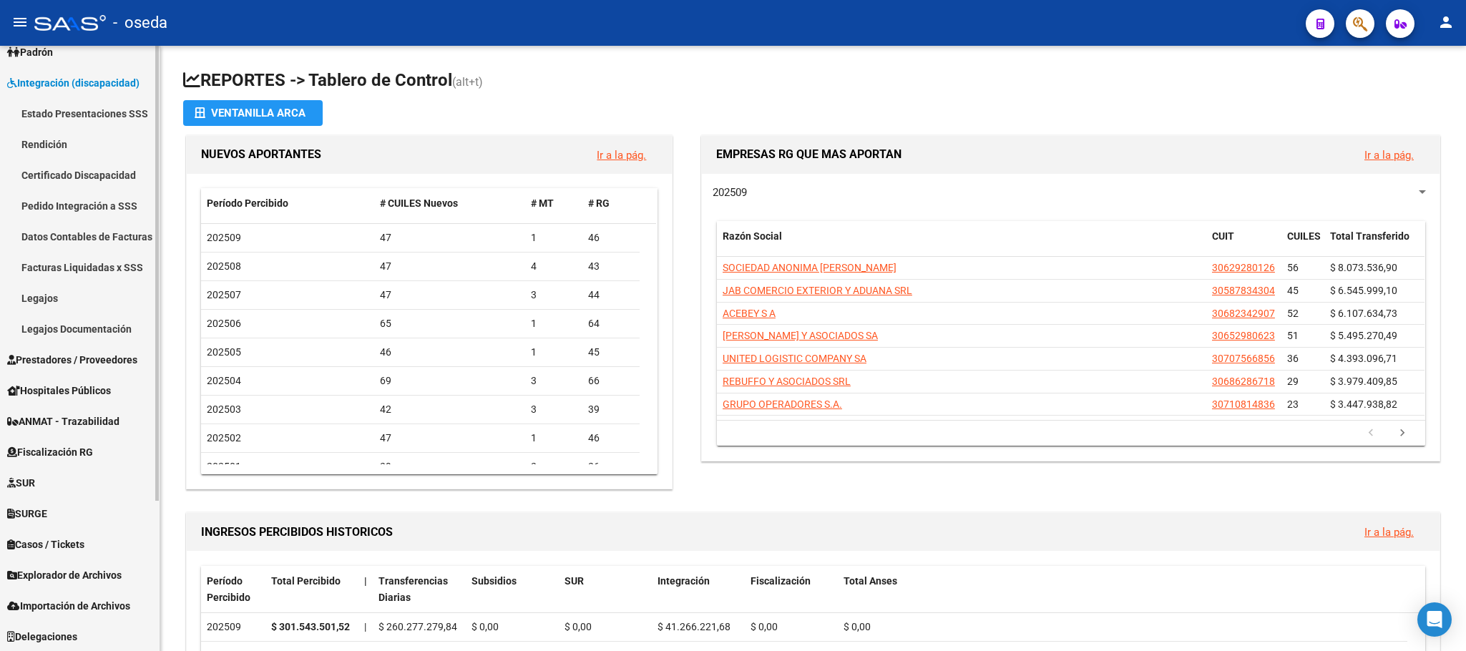
click at [54, 267] on link "Facturas Liquidadas x SSS" at bounding box center [80, 267] width 160 height 31
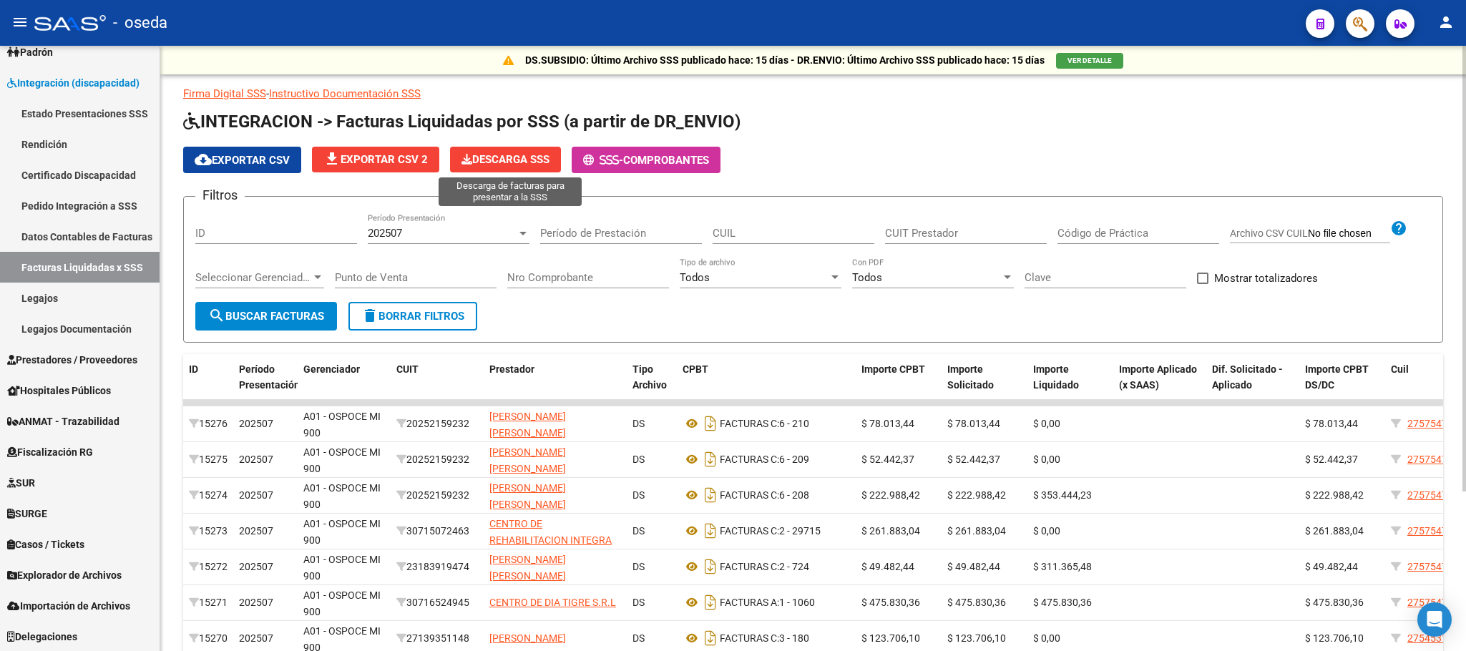
click at [482, 155] on span "Descarga SSS" at bounding box center [506, 159] width 88 height 13
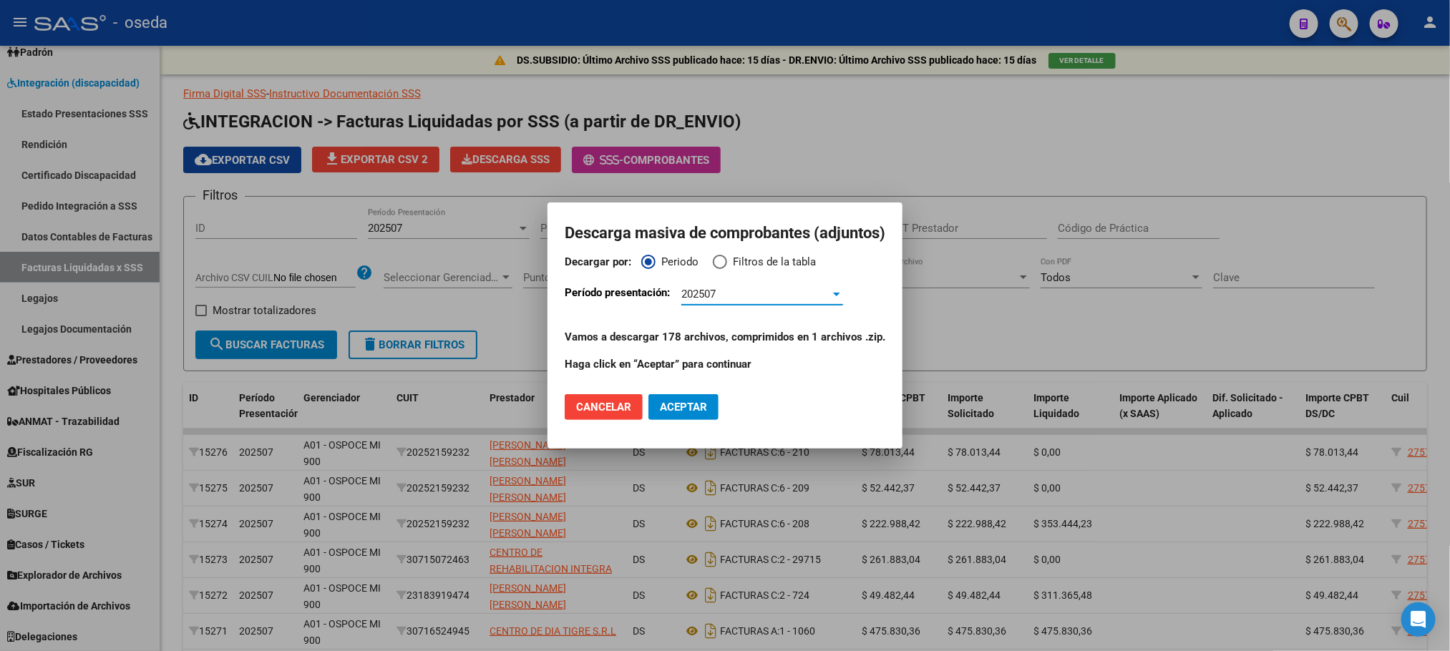
click at [689, 401] on span "Aceptar" at bounding box center [683, 407] width 47 height 13
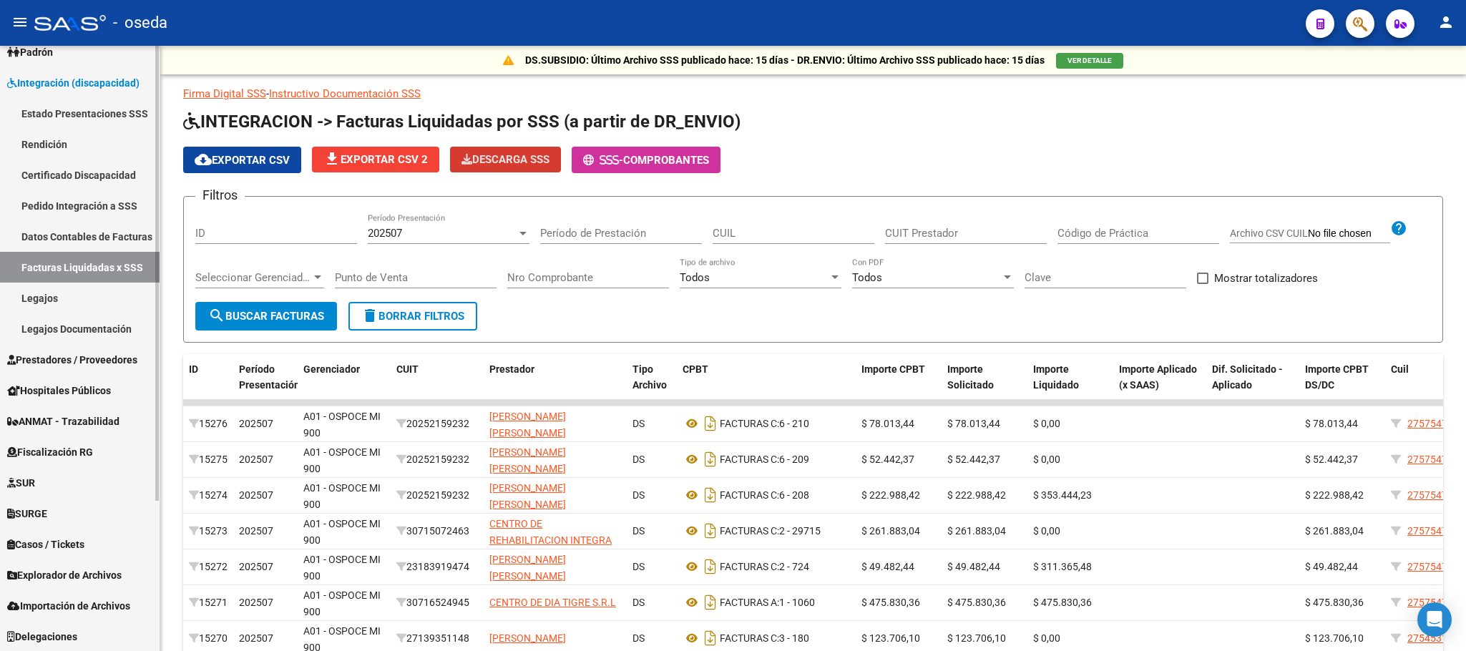
click at [65, 232] on link "Datos Contables de Facturas" at bounding box center [80, 236] width 160 height 31
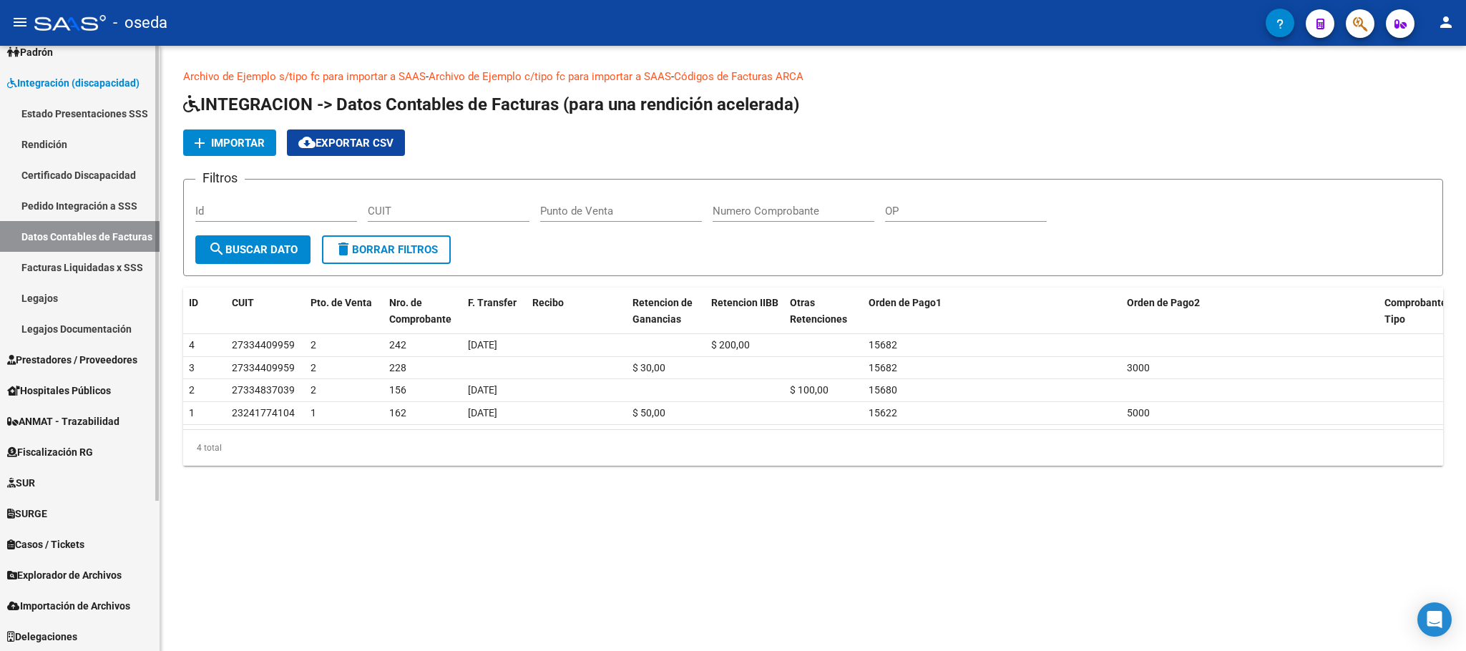
click at [59, 207] on link "Pedido Integración a SSS" at bounding box center [80, 205] width 160 height 31
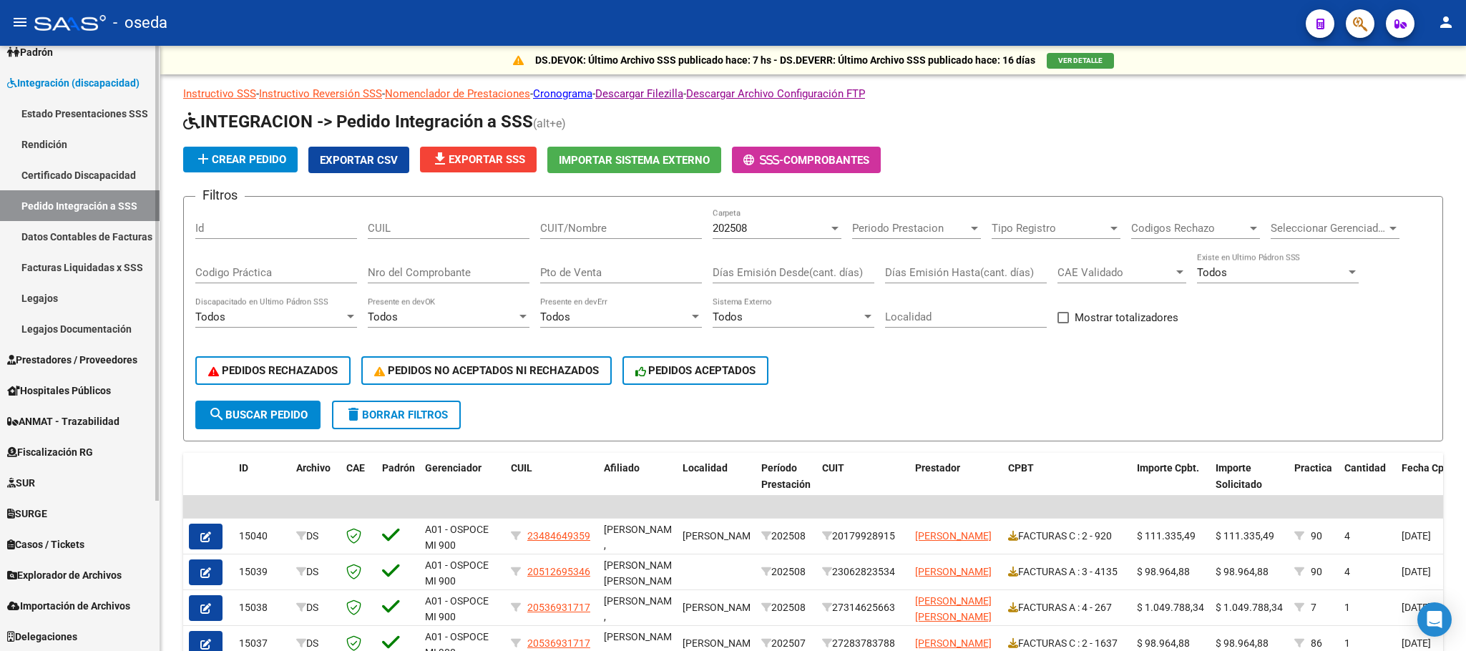
click at [108, 103] on link "Estado Presentaciones SSS" at bounding box center [80, 113] width 160 height 31
